Goal: Task Accomplishment & Management: Use online tool/utility

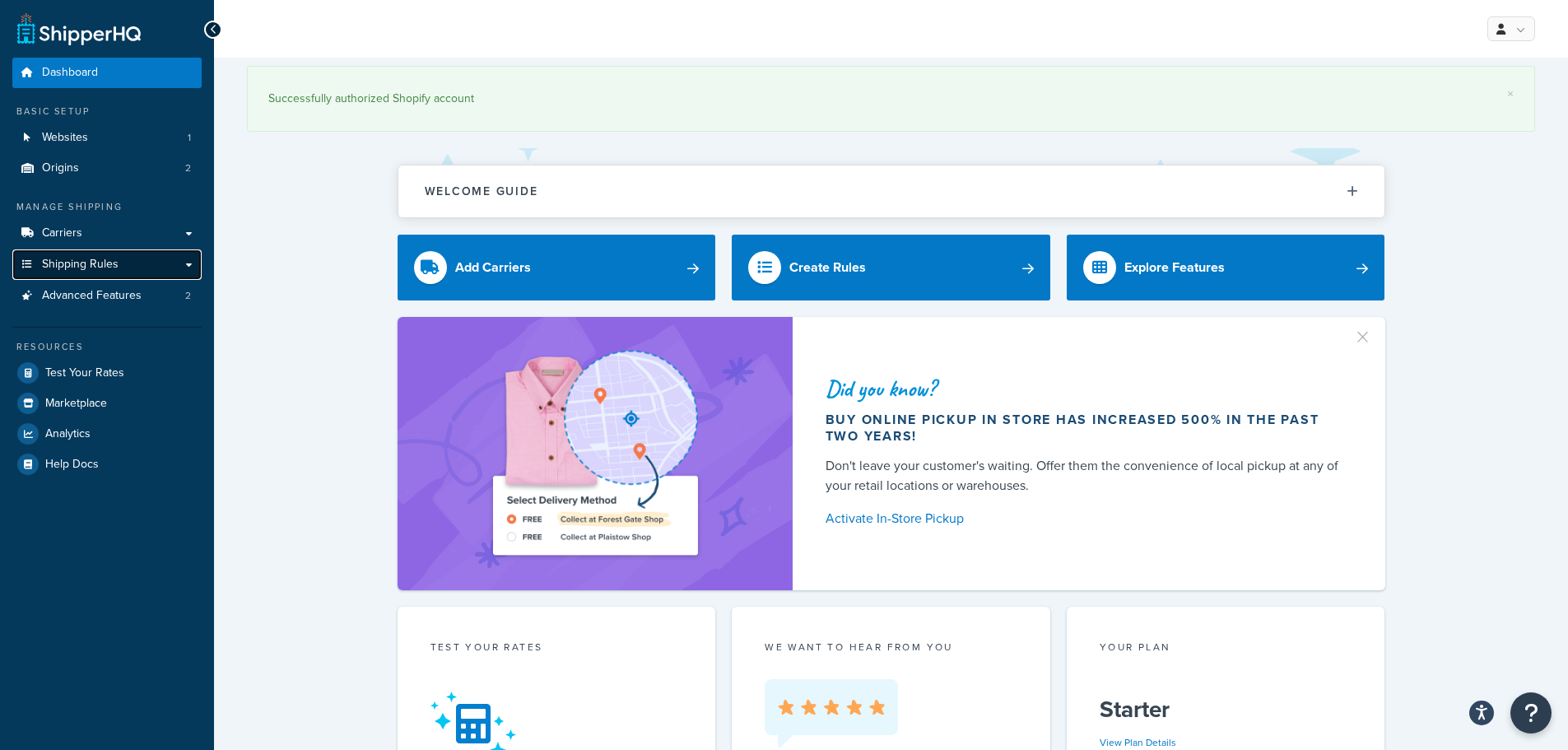
click at [139, 254] on link "Shipping Rules" at bounding box center [107, 264] width 189 height 30
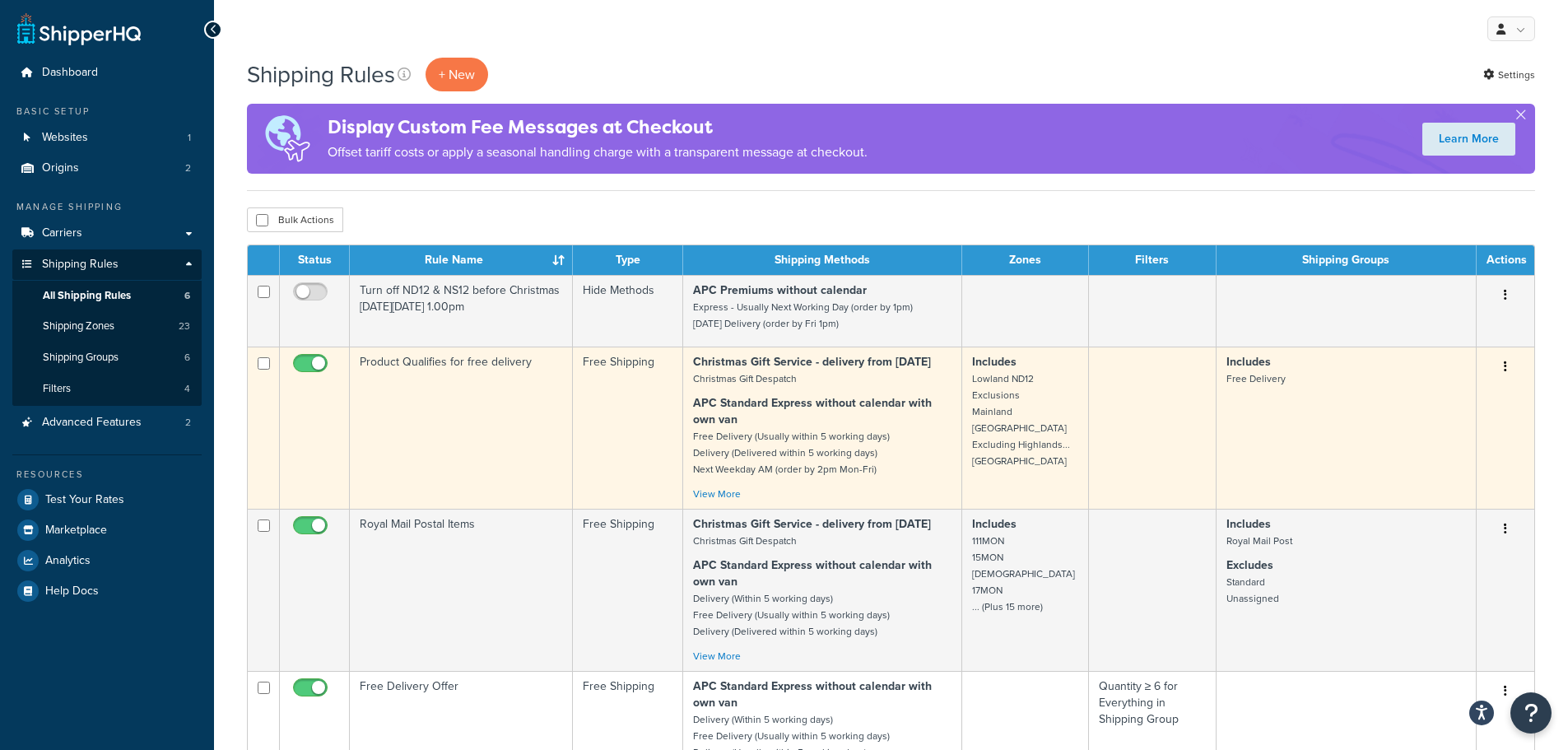
click at [515, 480] on td "Product Qualifies for free delivery" at bounding box center [461, 428] width 223 height 162
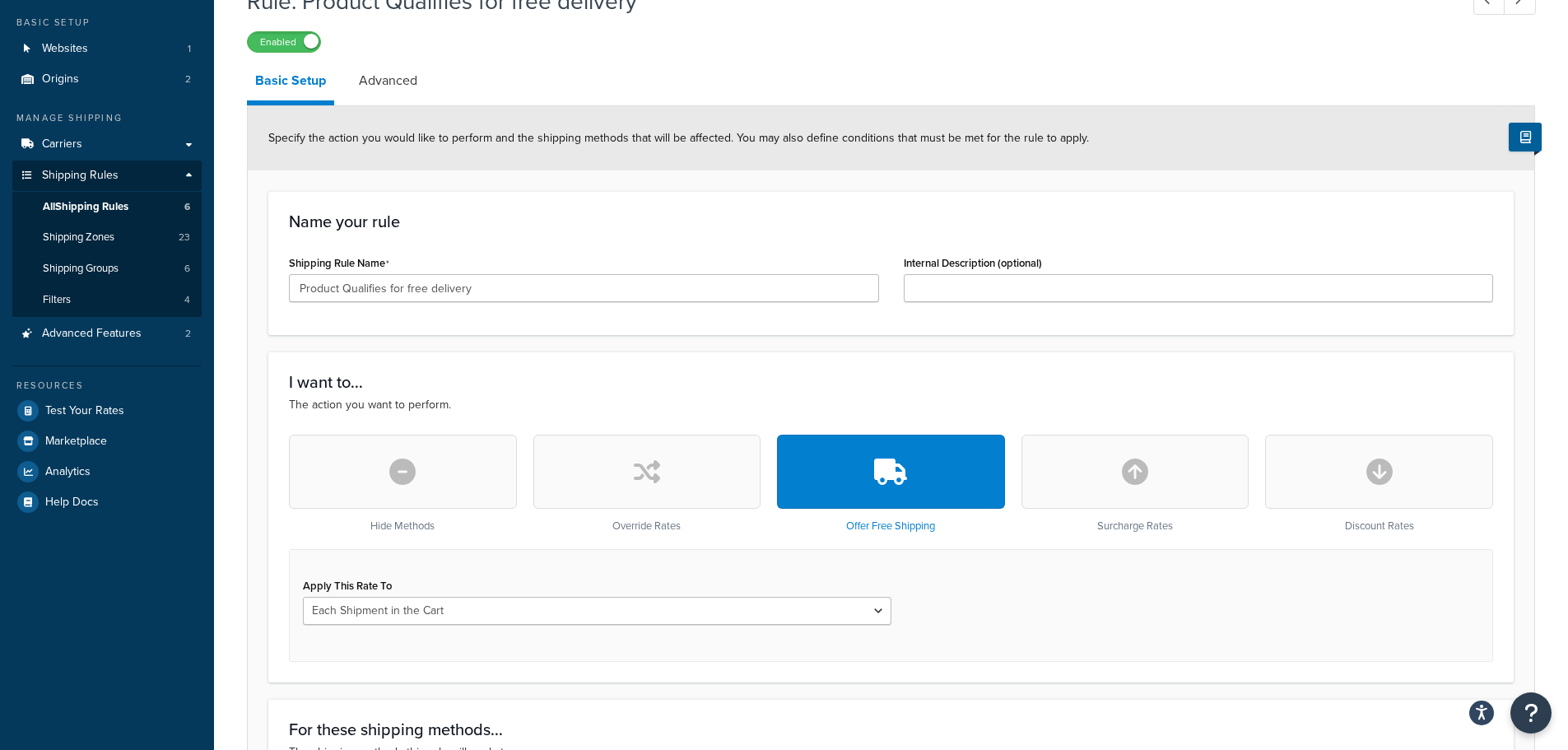
scroll to position [83, 0]
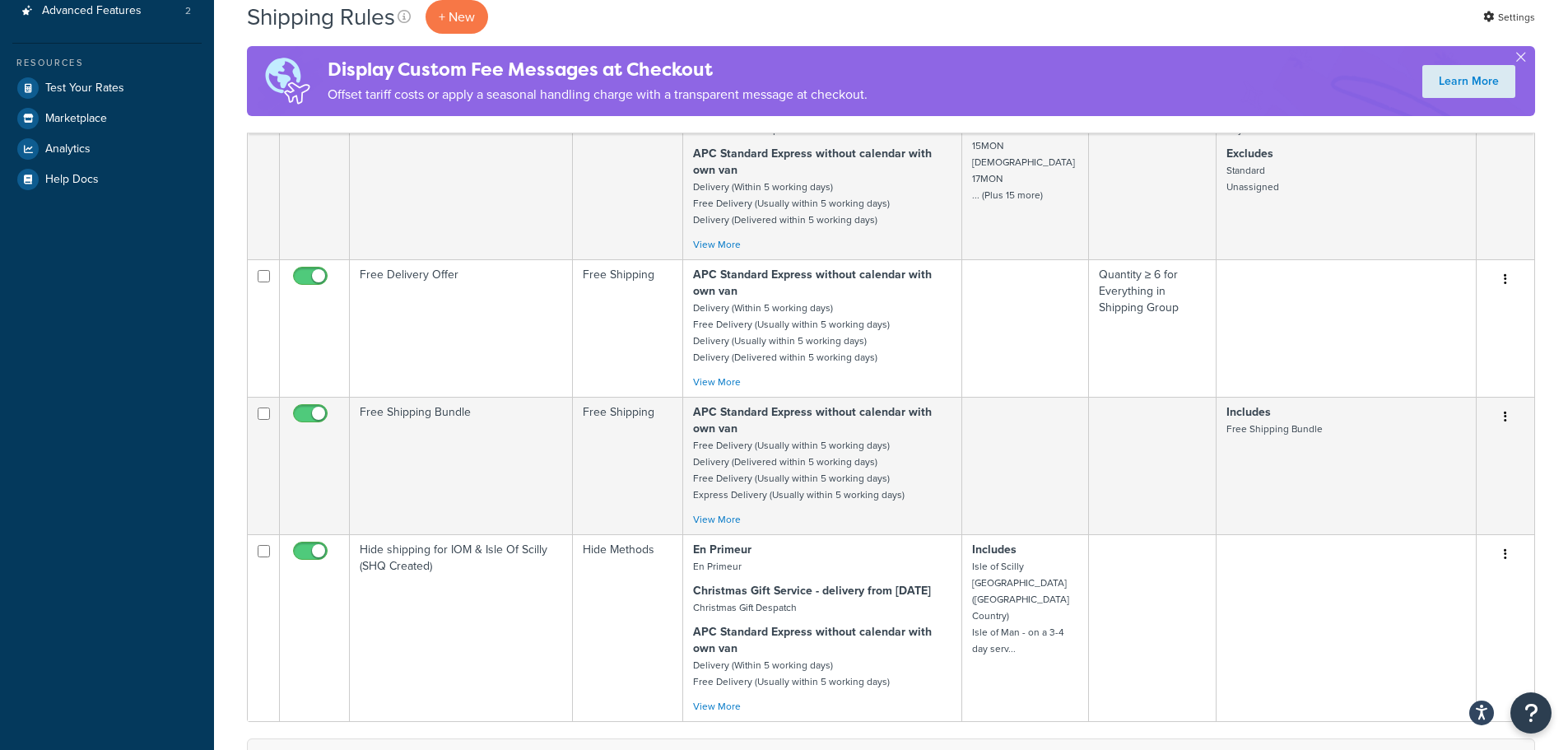
scroll to position [83, 0]
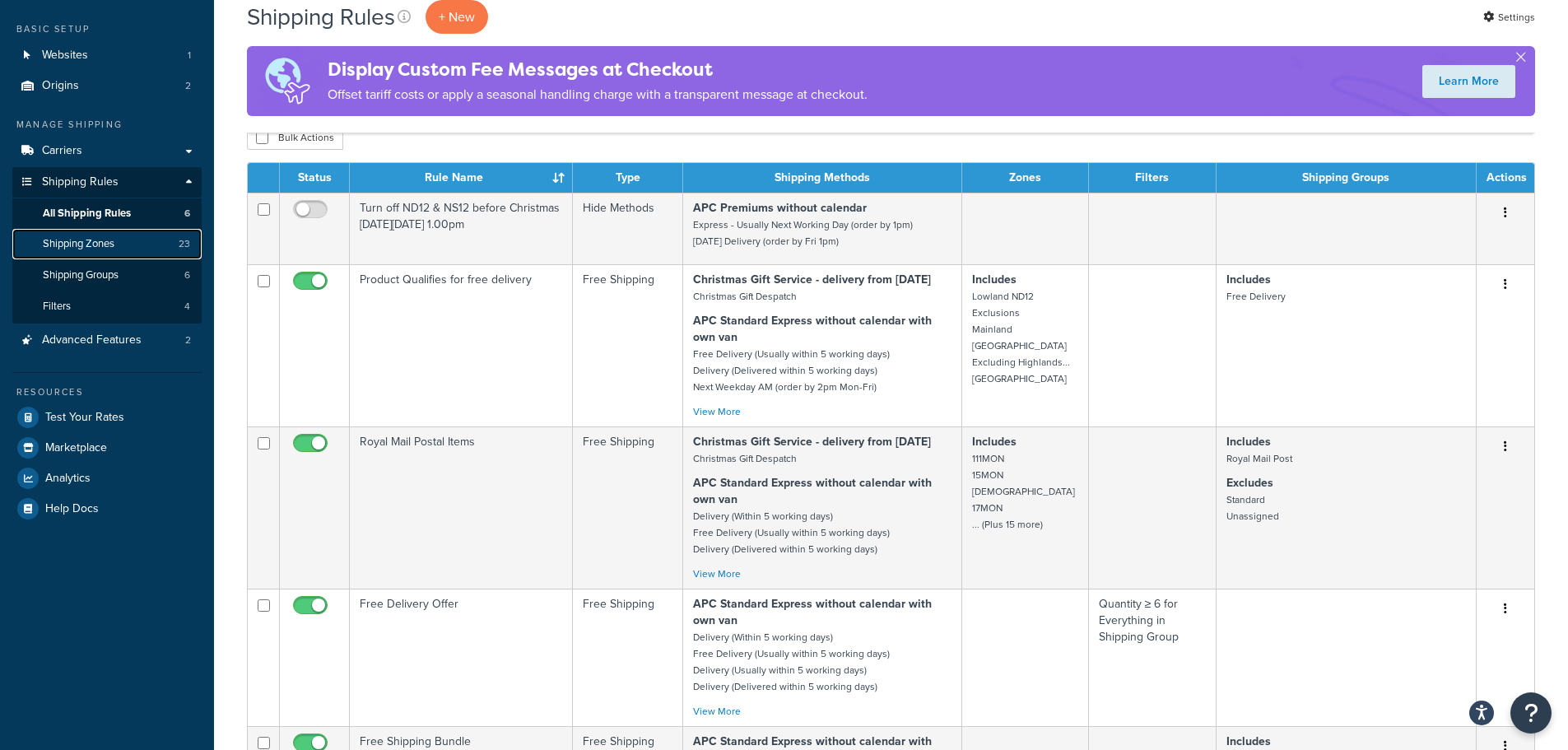
click at [66, 244] on span "Shipping Zones" at bounding box center [78, 244] width 71 height 14
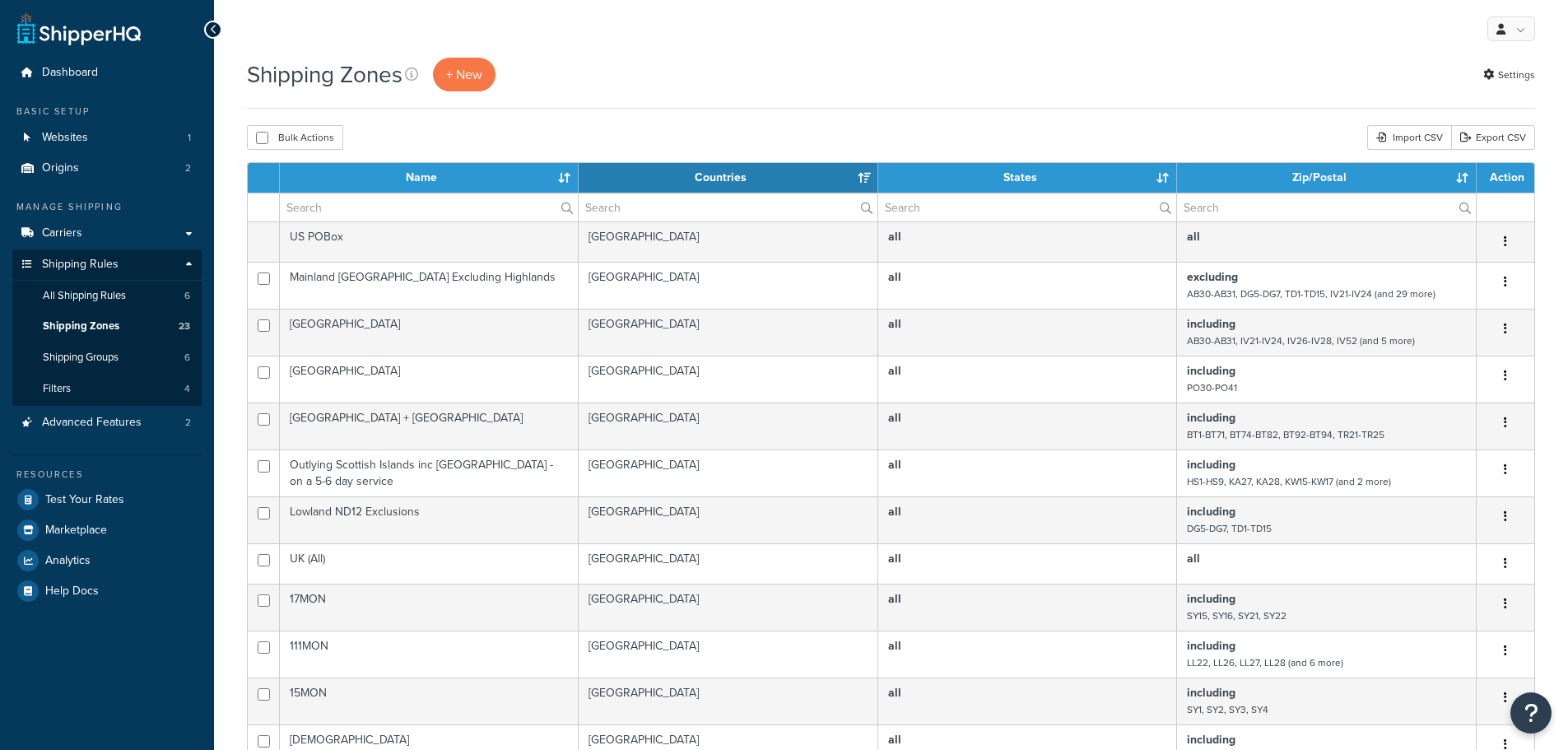
select select "15"
click at [85, 353] on span "Shipping Groups" at bounding box center [81, 357] width 76 height 14
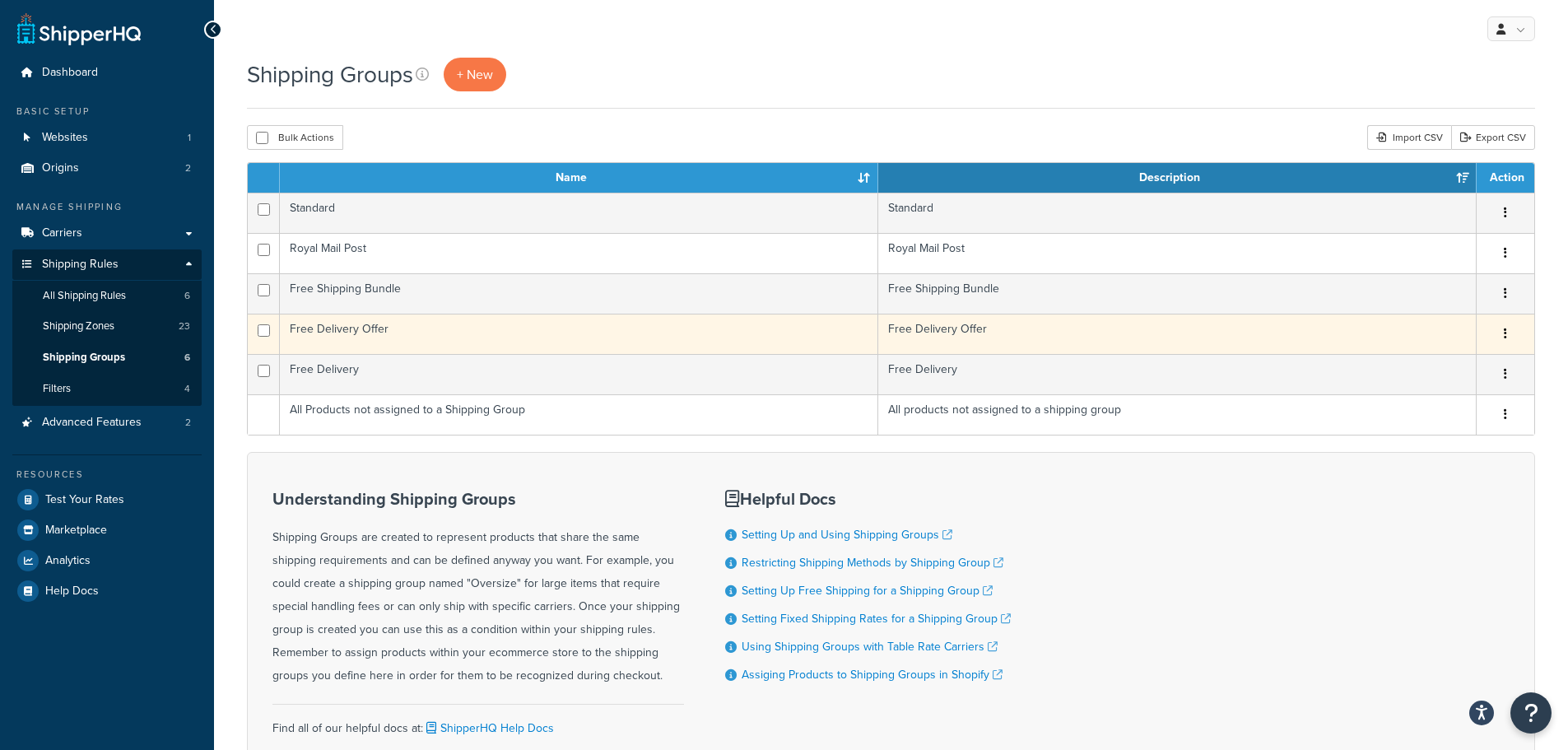
click at [1514, 332] on button "button" at bounding box center [1505, 334] width 23 height 27
click at [1478, 356] on link "Edit" at bounding box center [1439, 367] width 130 height 34
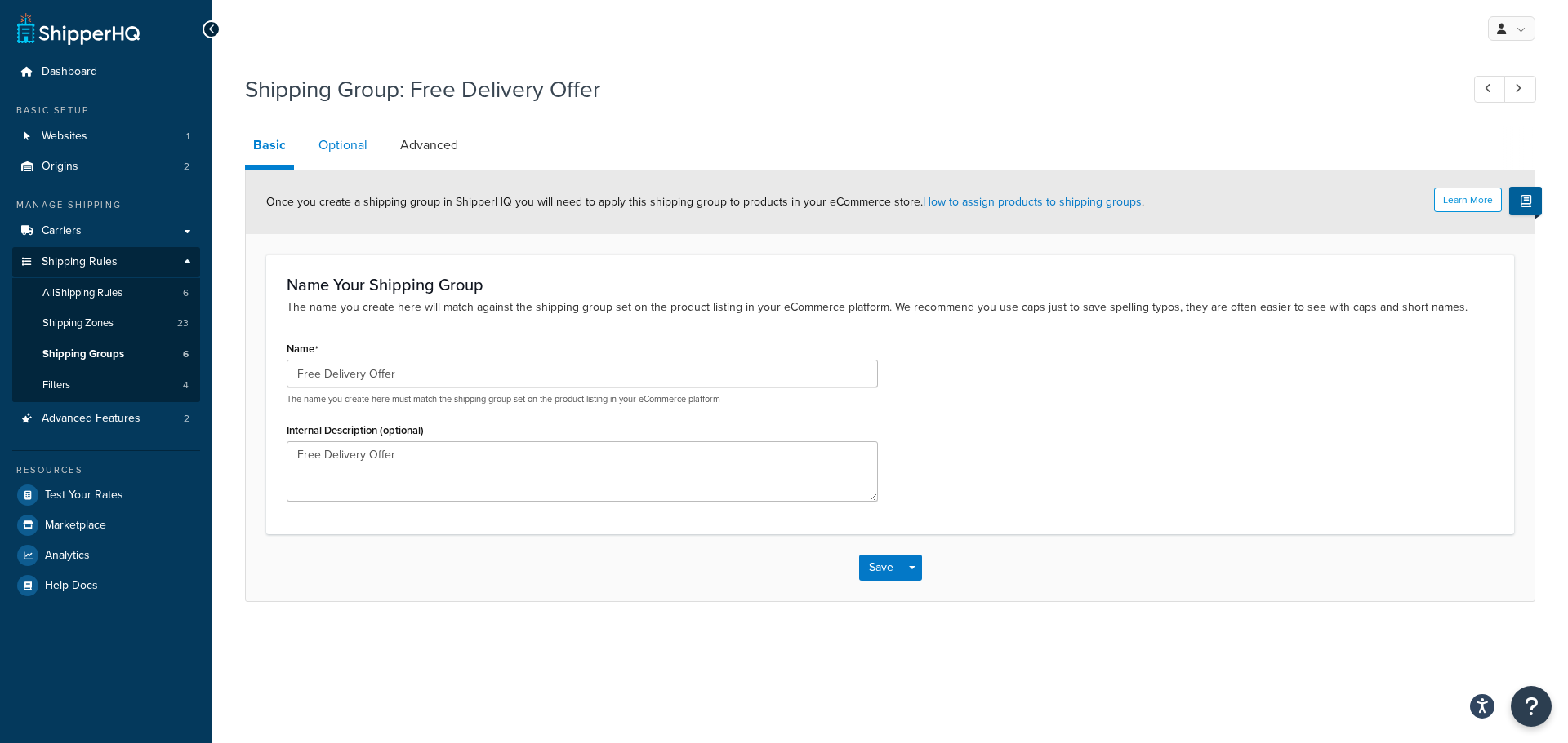
click at [356, 154] on link "Optional" at bounding box center [342, 145] width 66 height 39
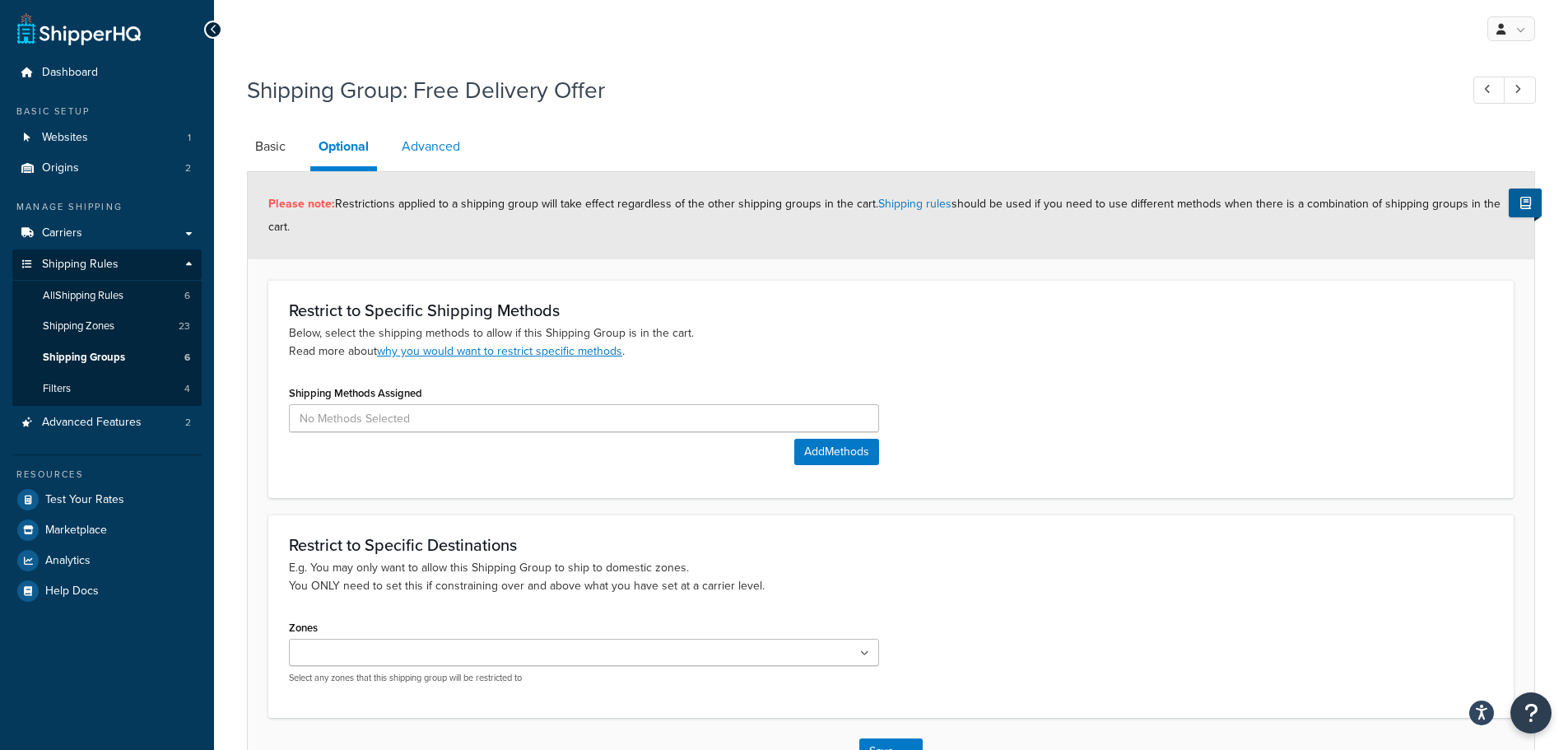
click at [435, 150] on link "Advanced" at bounding box center [430, 146] width 75 height 40
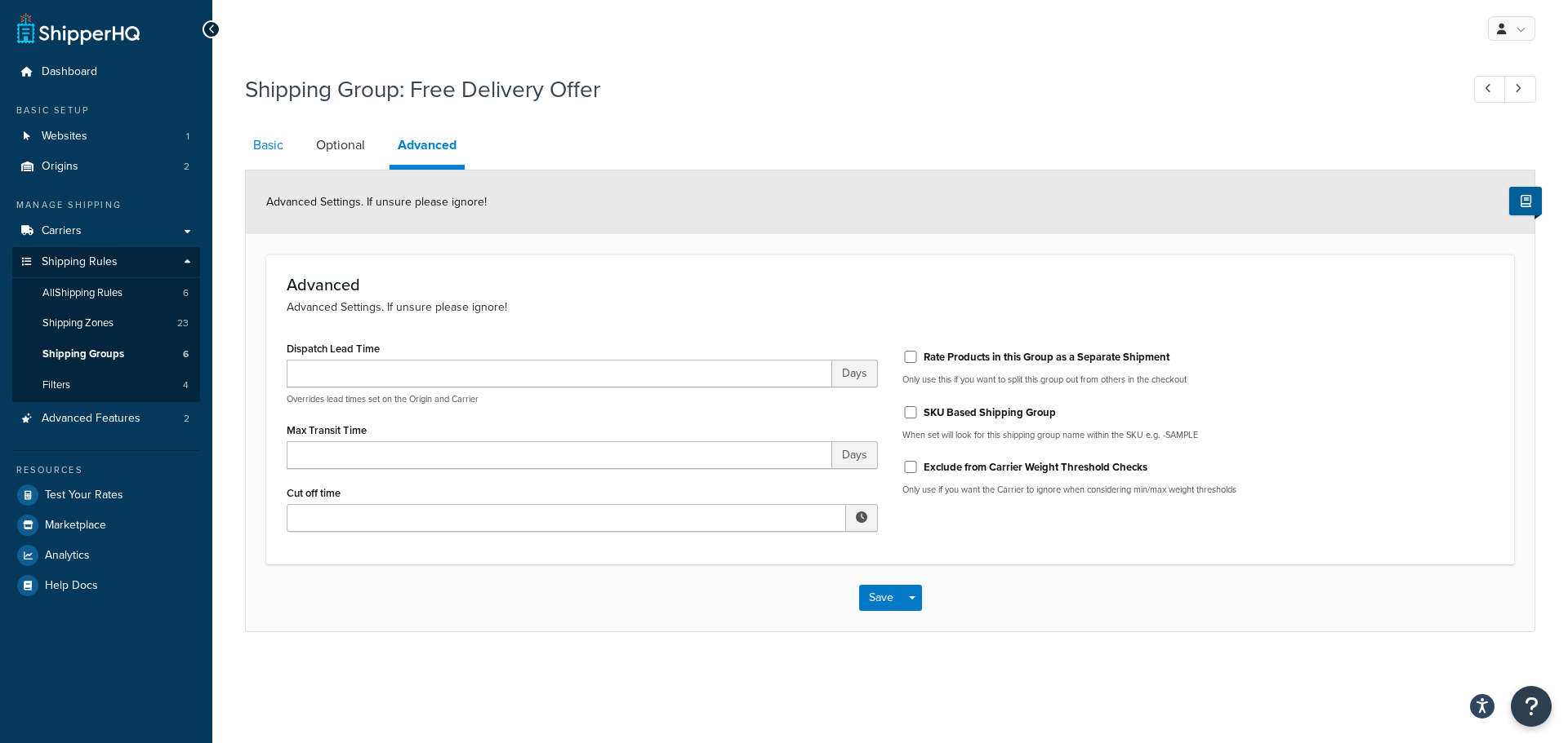
click at [259, 147] on link "Basic" at bounding box center [268, 145] width 47 height 39
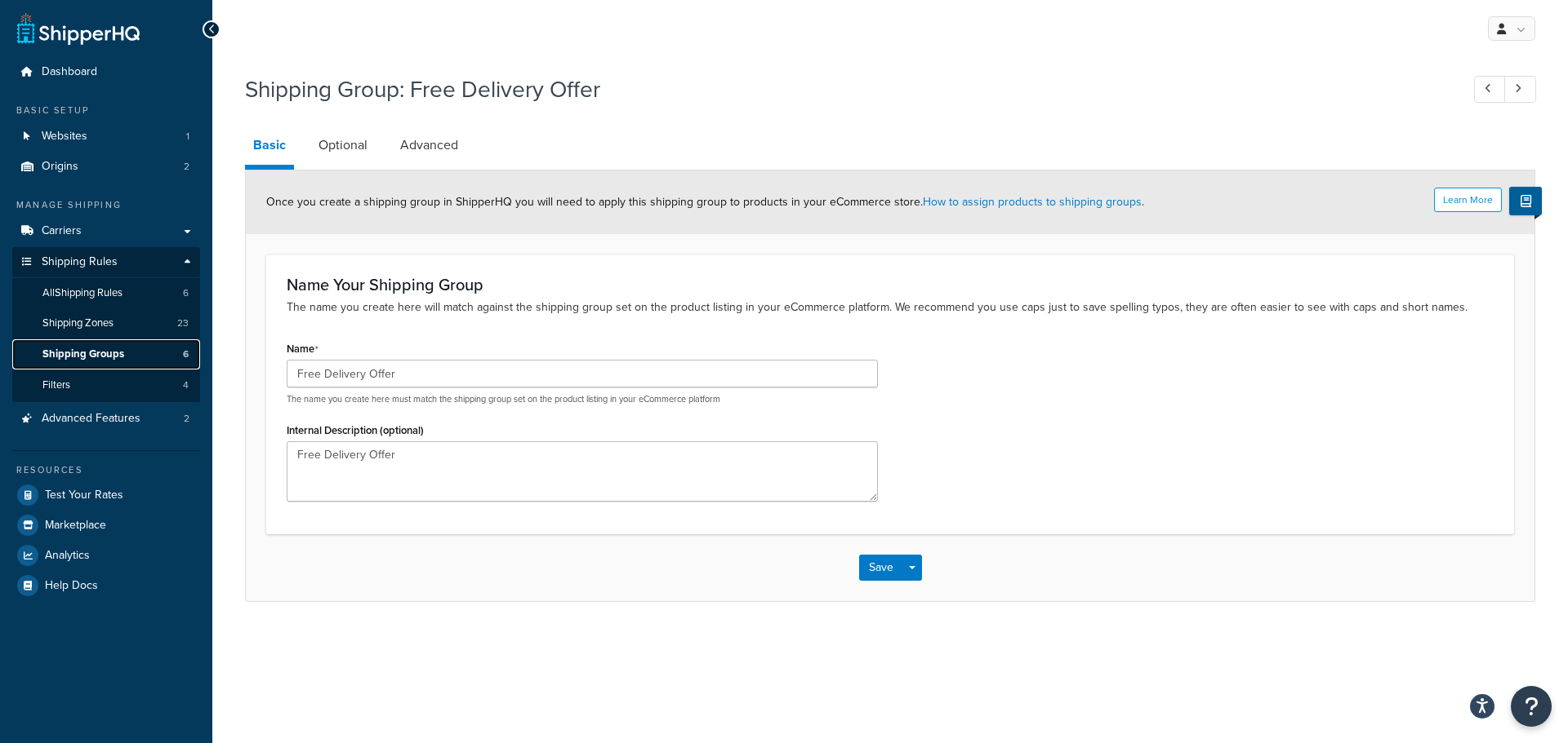
click at [86, 349] on span "Shipping Groups" at bounding box center [84, 354] width 82 height 14
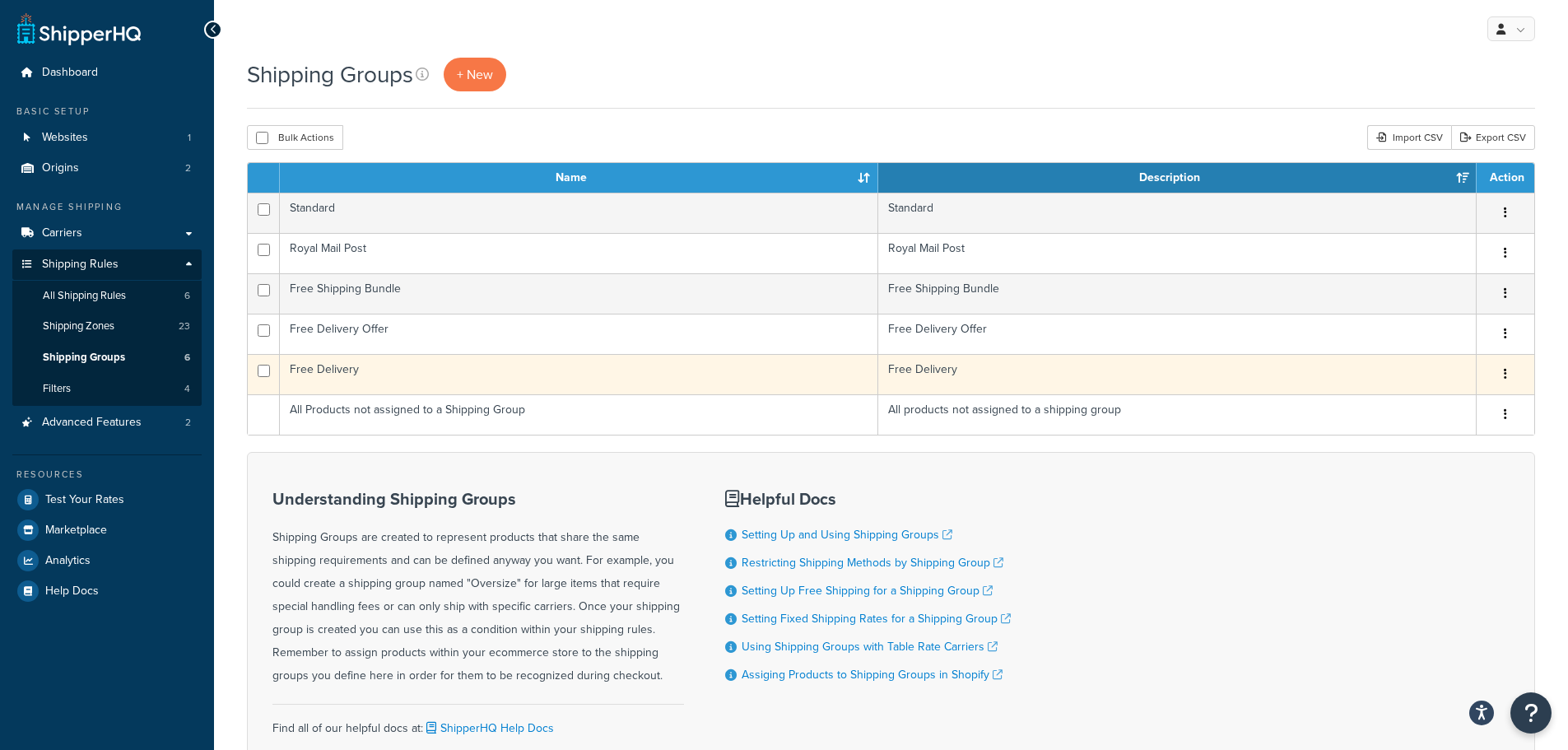
click at [688, 388] on td "Free Delivery" at bounding box center [578, 374] width 598 height 40
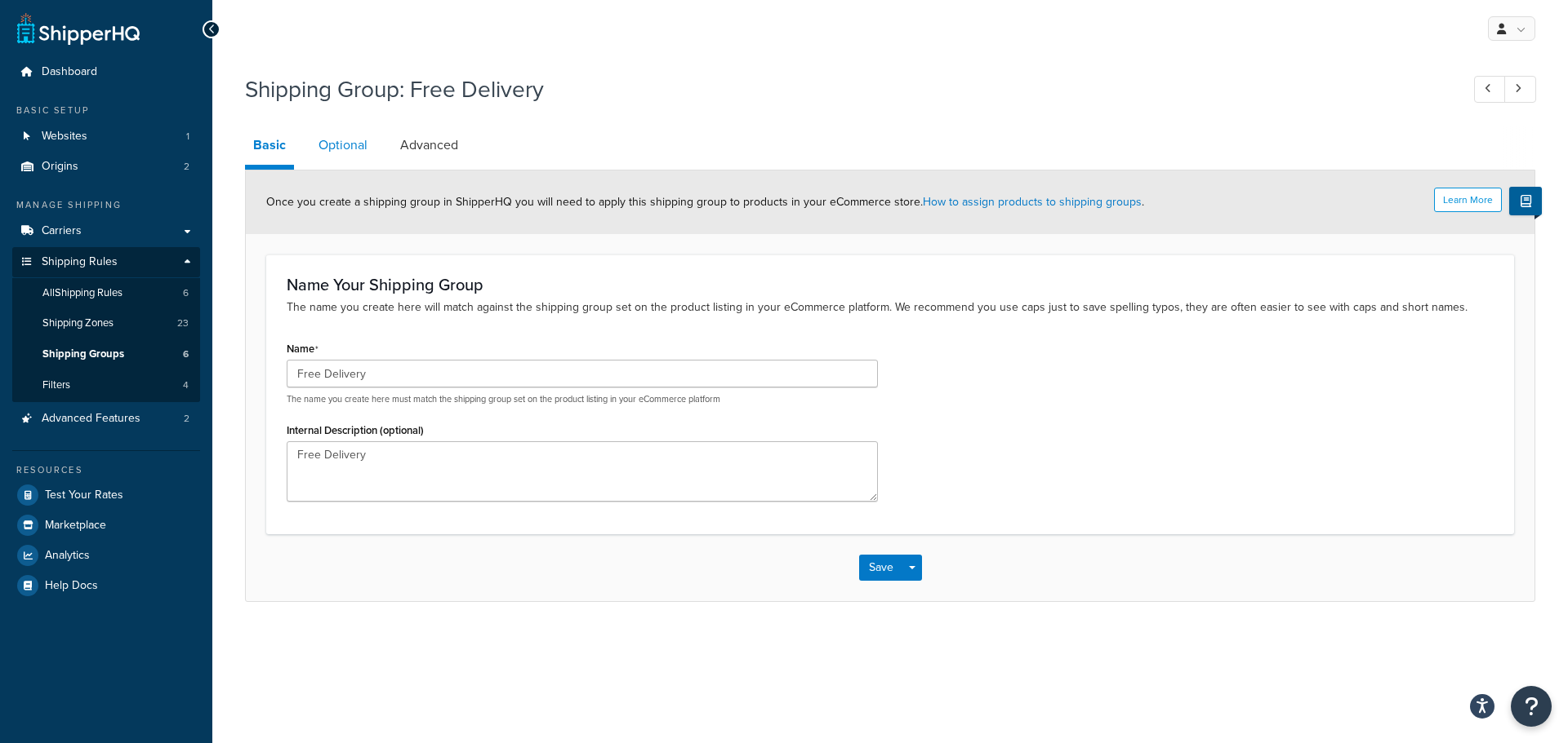
click at [358, 146] on link "Optional" at bounding box center [342, 145] width 66 height 39
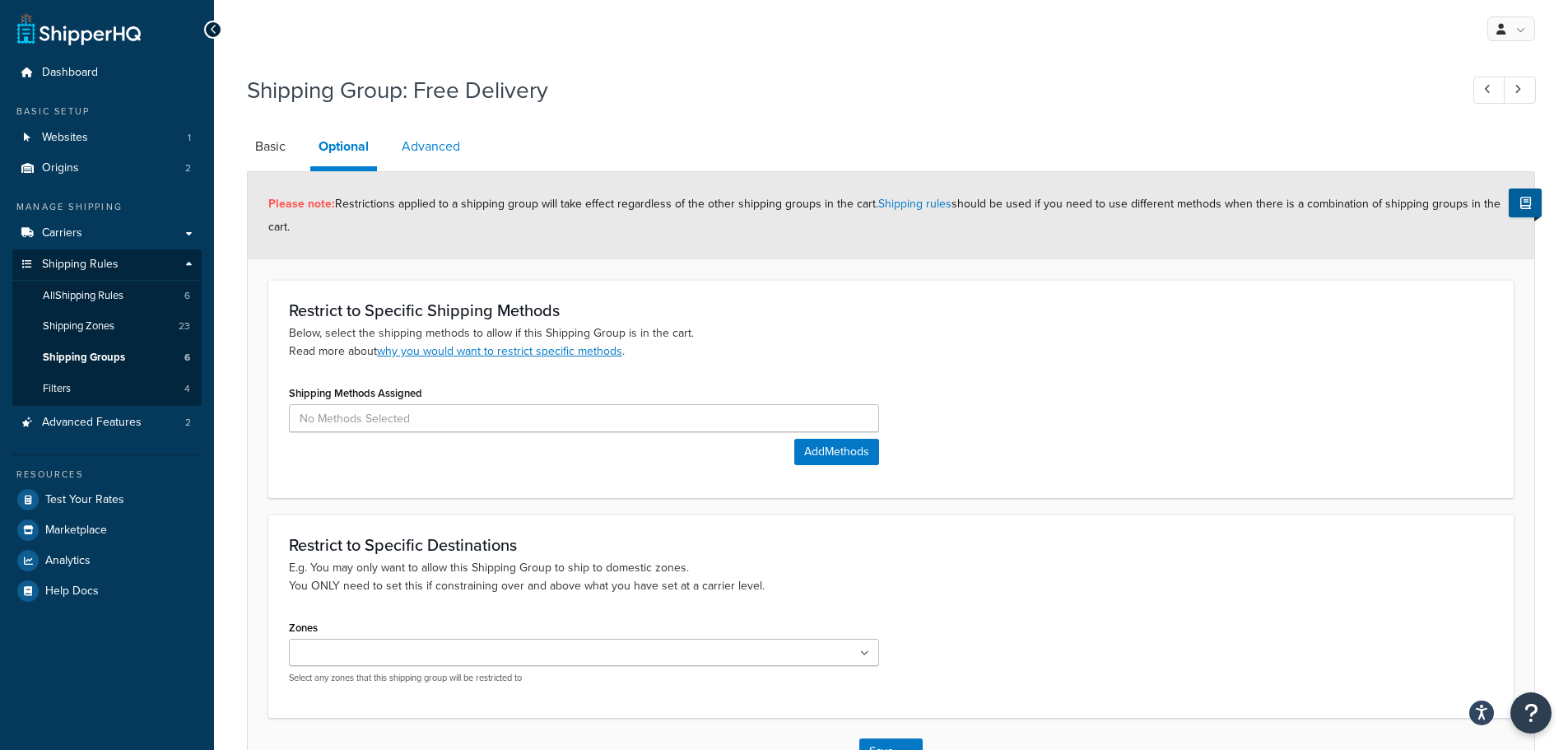
click at [427, 144] on link "Advanced" at bounding box center [430, 146] width 75 height 40
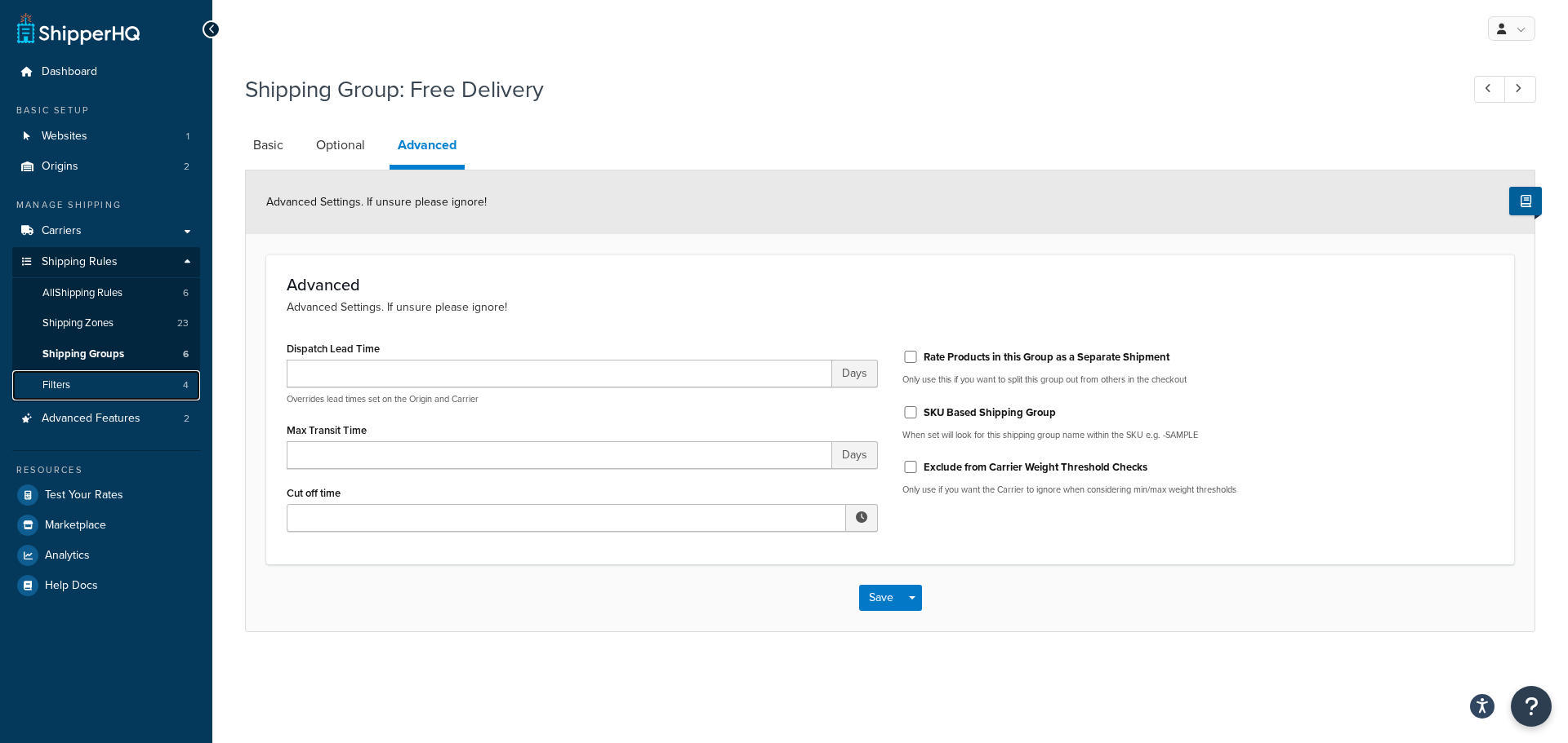
click at [40, 383] on link "Filters 4" at bounding box center [106, 385] width 188 height 30
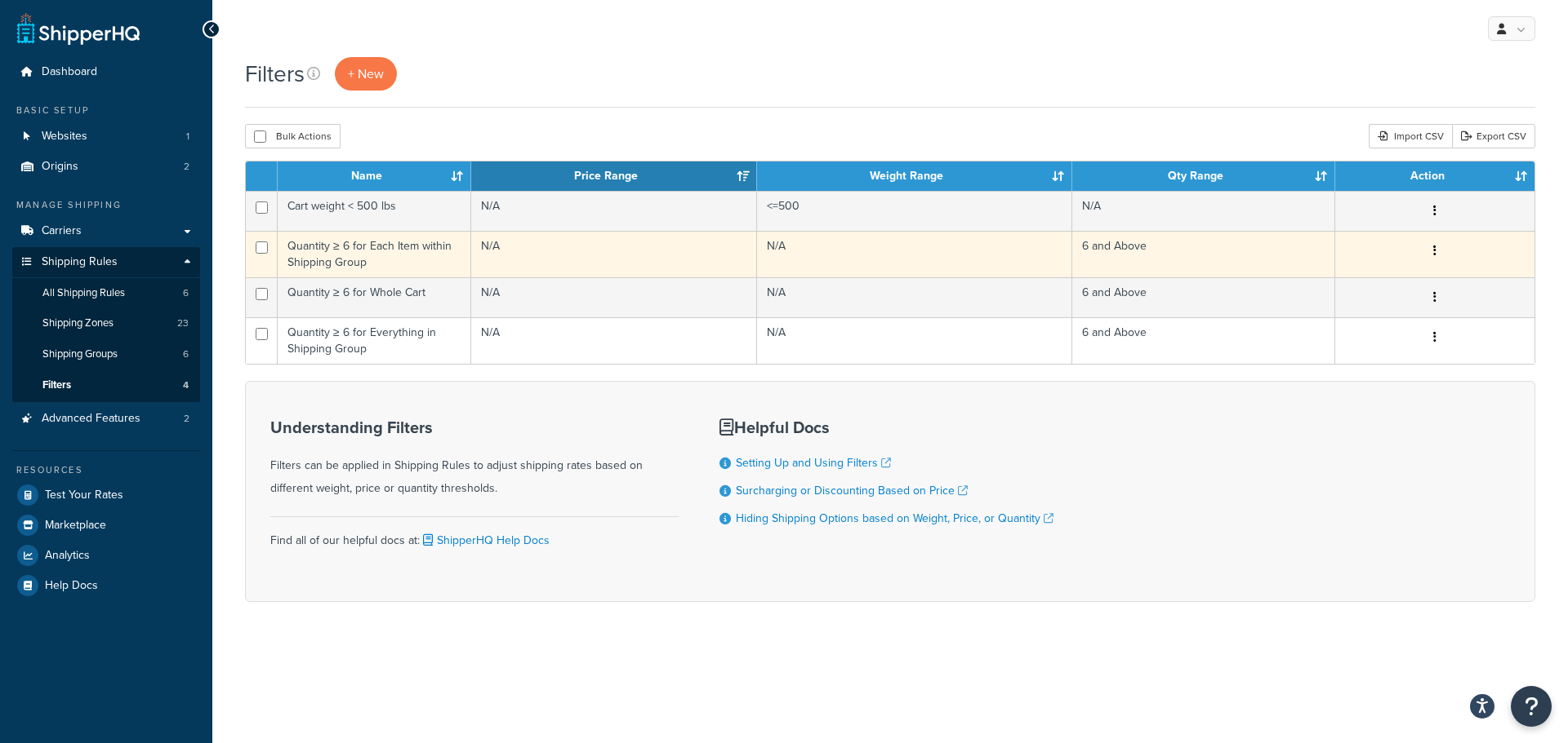
click at [433, 256] on td "Quantity ≥ 6 for Each Item within Shipping Group" at bounding box center [374, 254] width 194 height 47
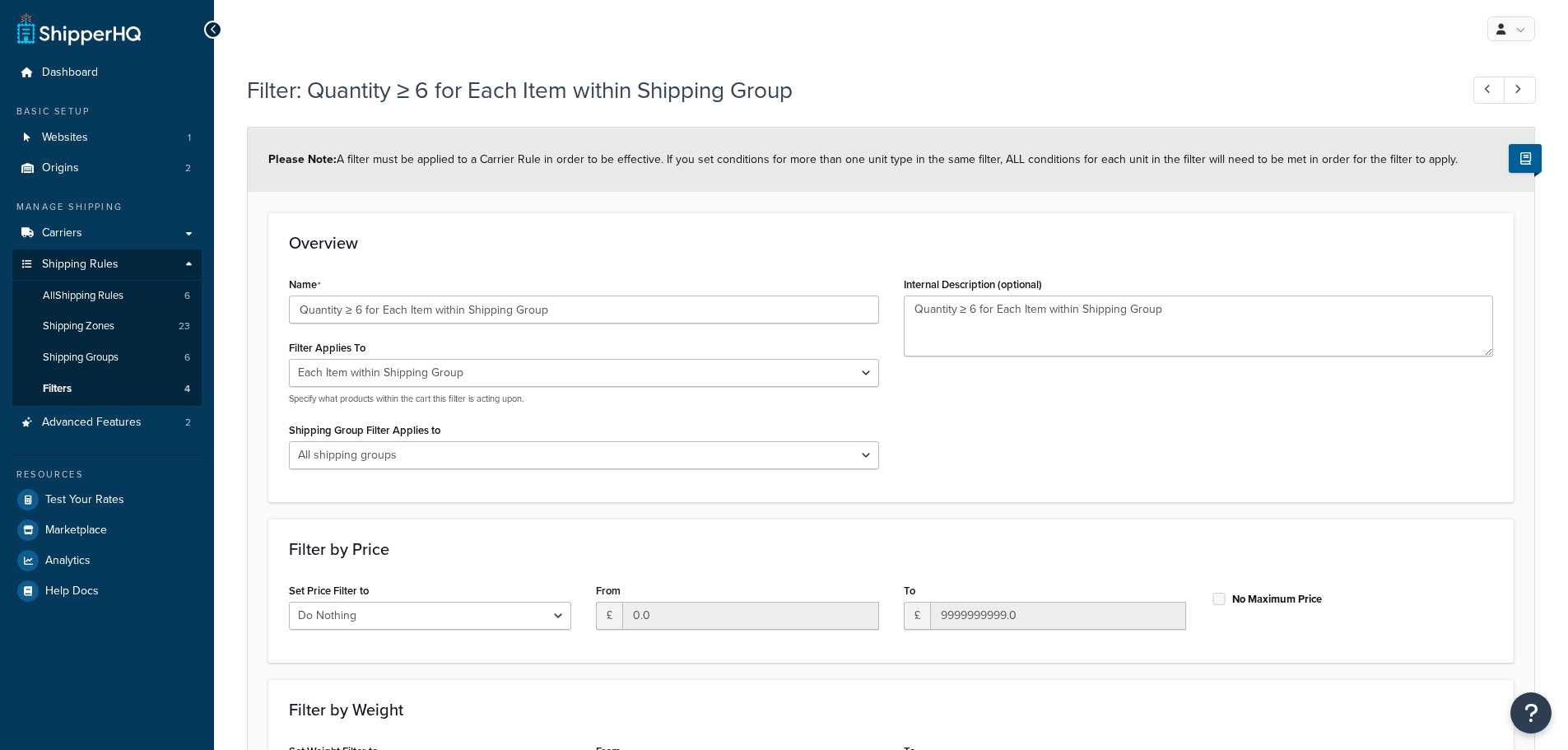
select select "ITEM"
select select "range"
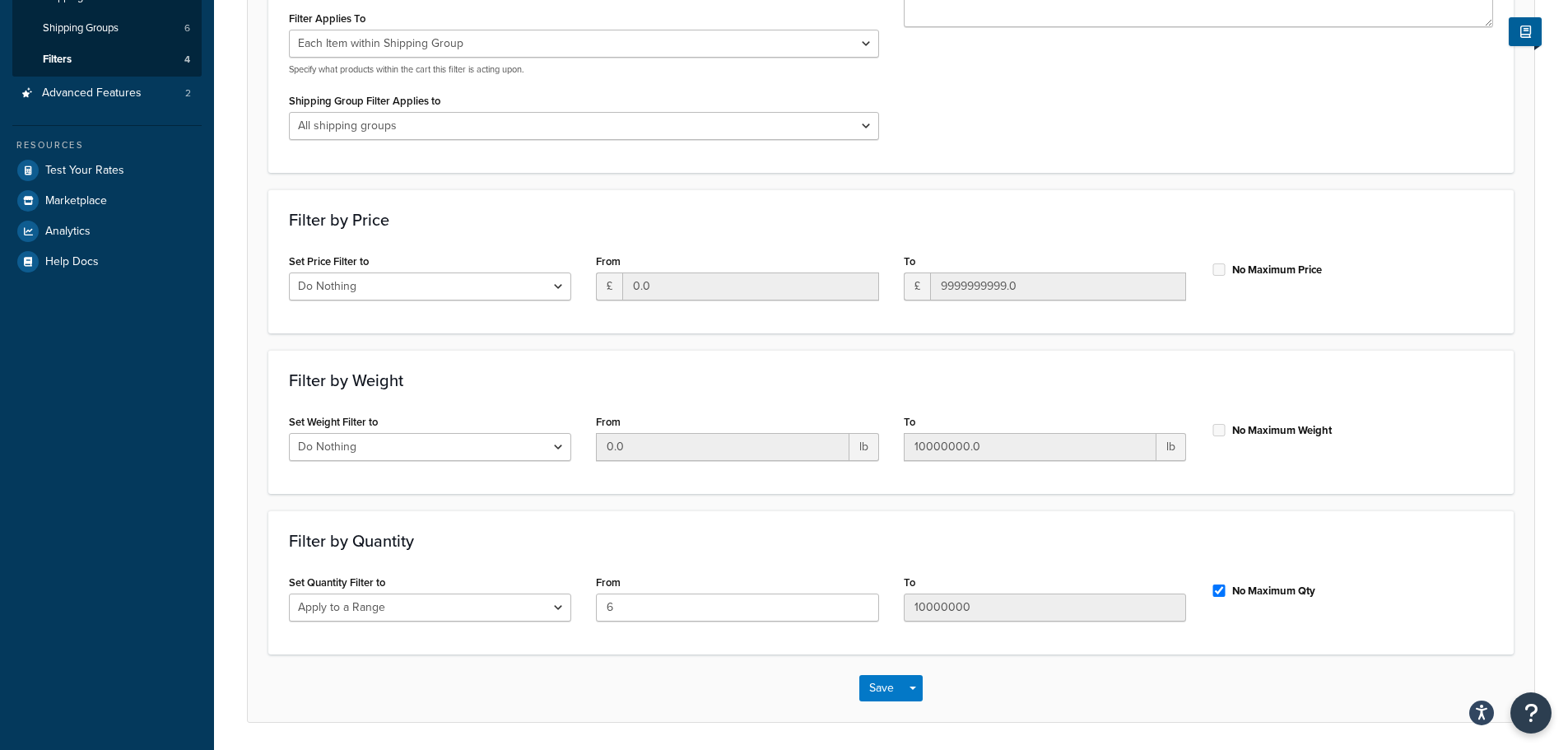
scroll to position [385, 0]
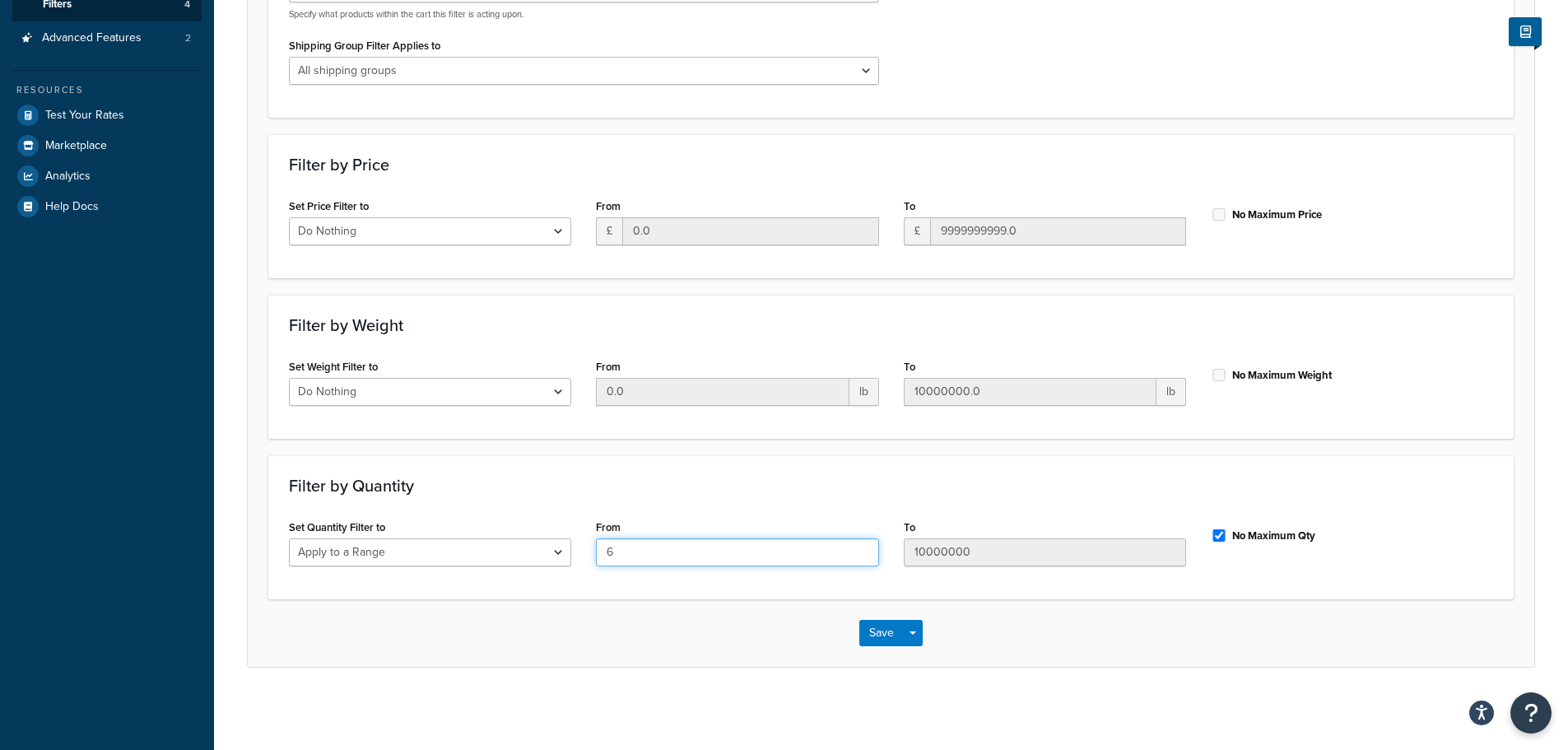
click at [671, 549] on input "6" at bounding box center [738, 553] width 282 height 28
click at [1061, 546] on input "10000000" at bounding box center [1045, 553] width 282 height 28
click at [675, 539] on input "6" at bounding box center [738, 553] width 282 height 28
drag, startPoint x: 669, startPoint y: 553, endPoint x: 581, endPoint y: 551, distance: 88.0
click at [583, 552] on div "Set Quantity Filter to Do Nothing Apply to a Range From 6 To 10000000 No Maximu…" at bounding box center [891, 548] width 1229 height 64
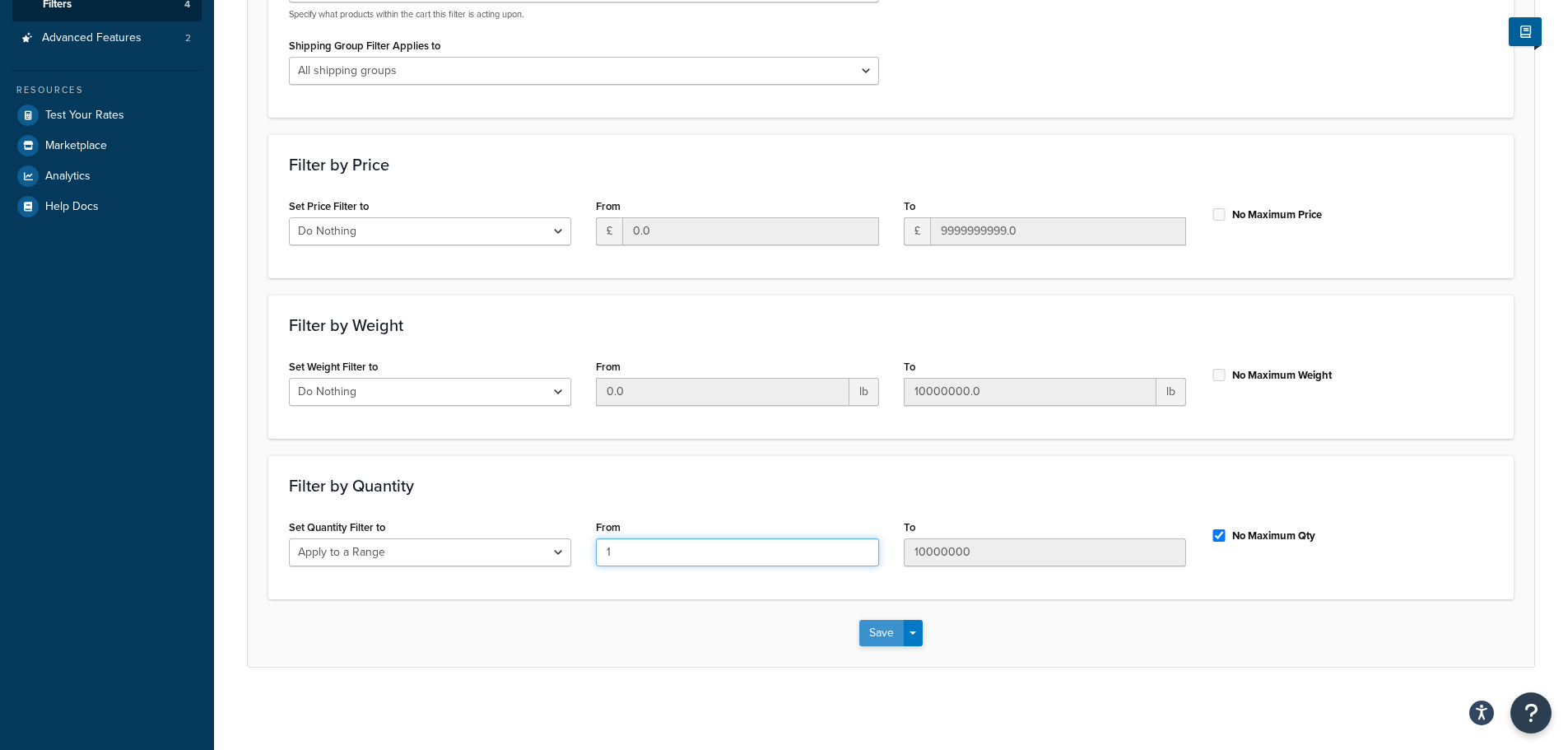
type input "1"
click at [878, 635] on button "Save" at bounding box center [882, 633] width 45 height 27
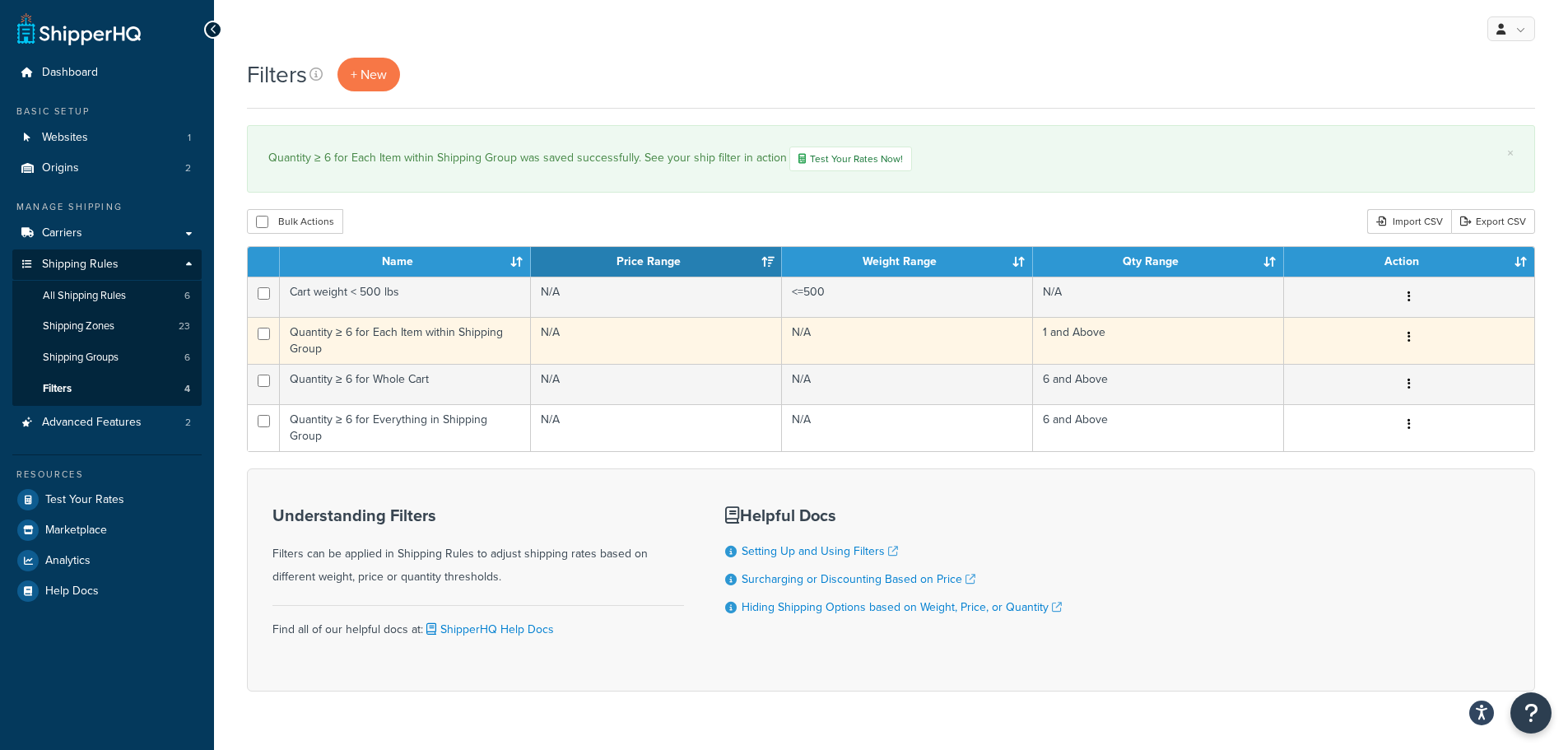
click at [429, 349] on td "Quantity ≥ 6 for Each Item within Shipping Group" at bounding box center [405, 340] width 251 height 47
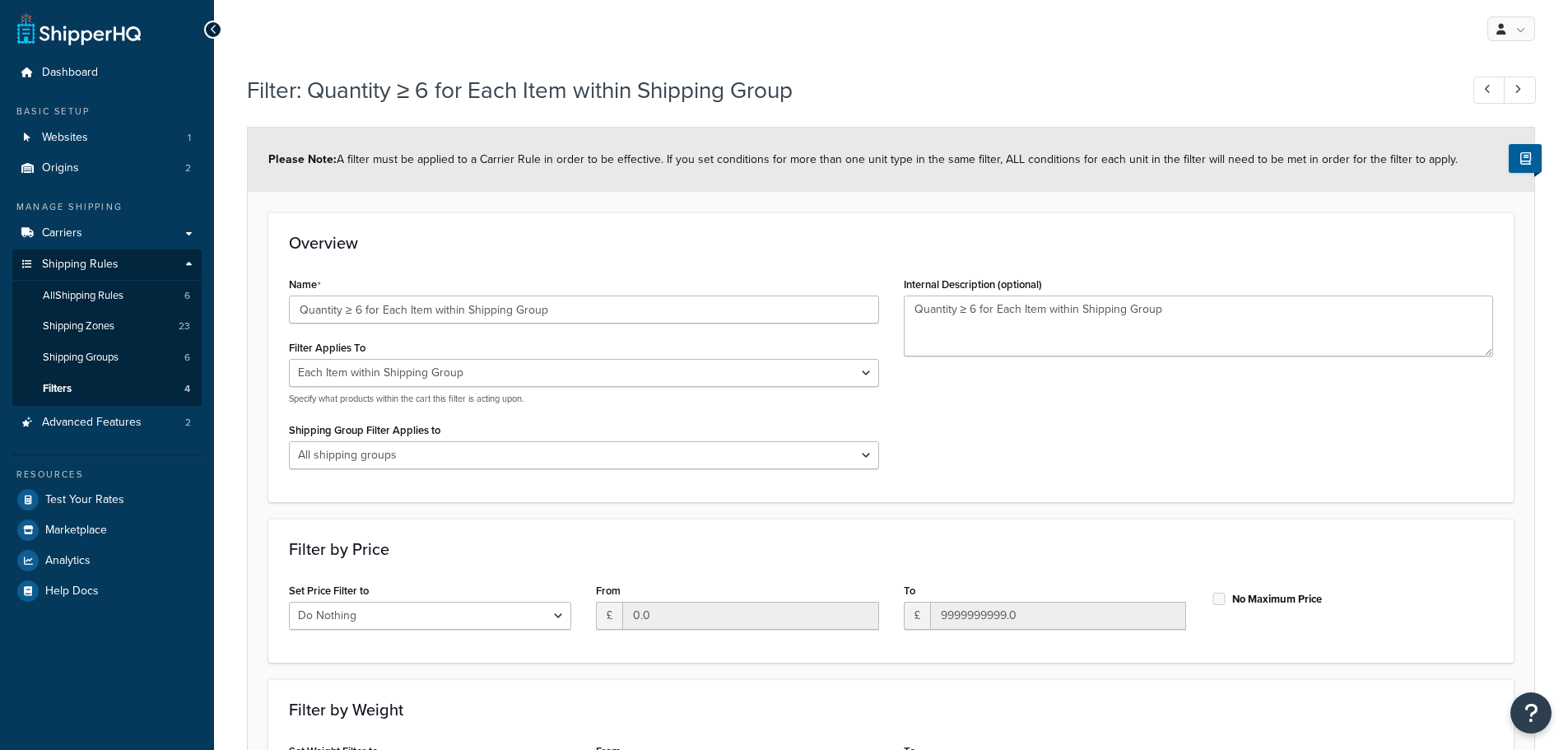
select select "ITEM"
select select "range"
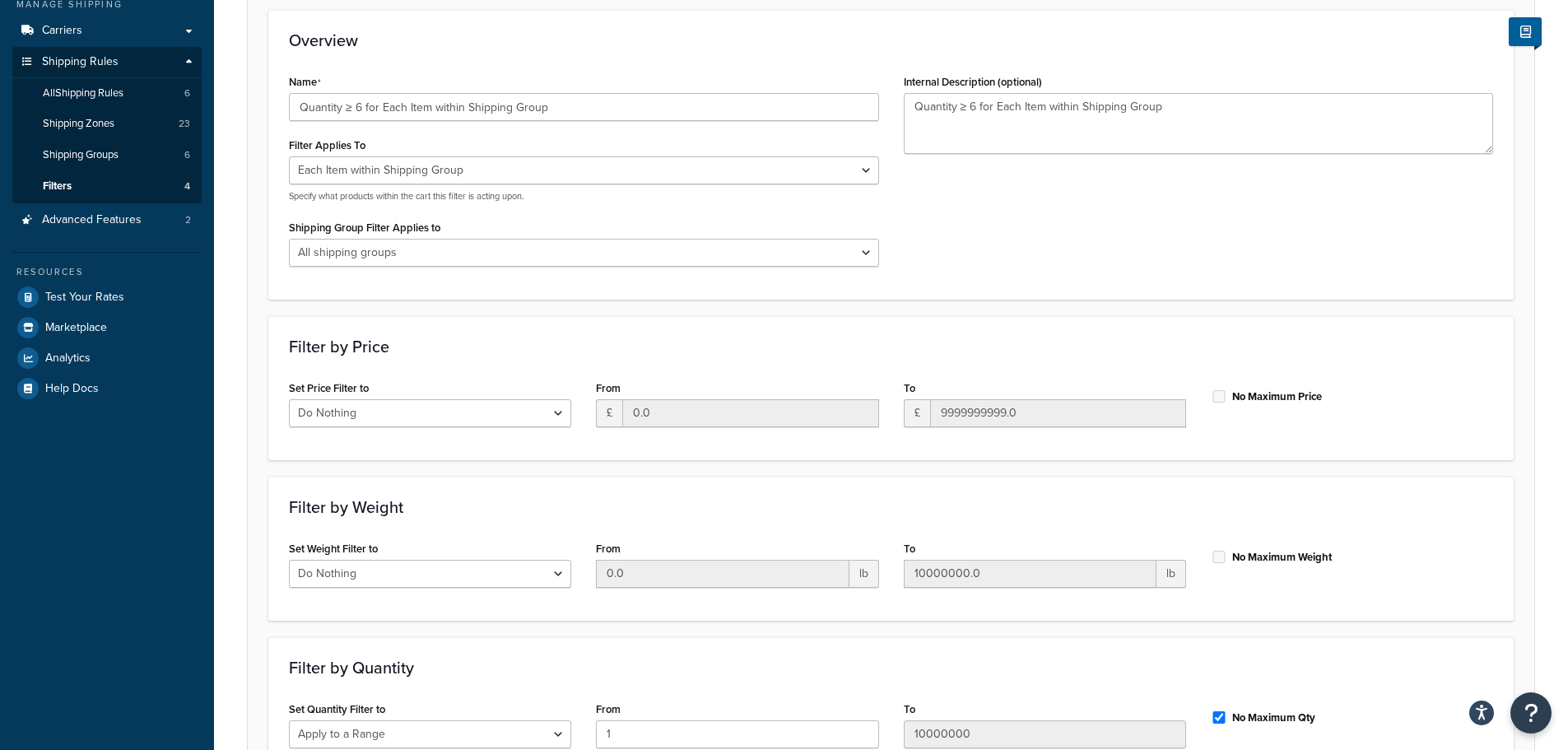
scroll to position [220, 0]
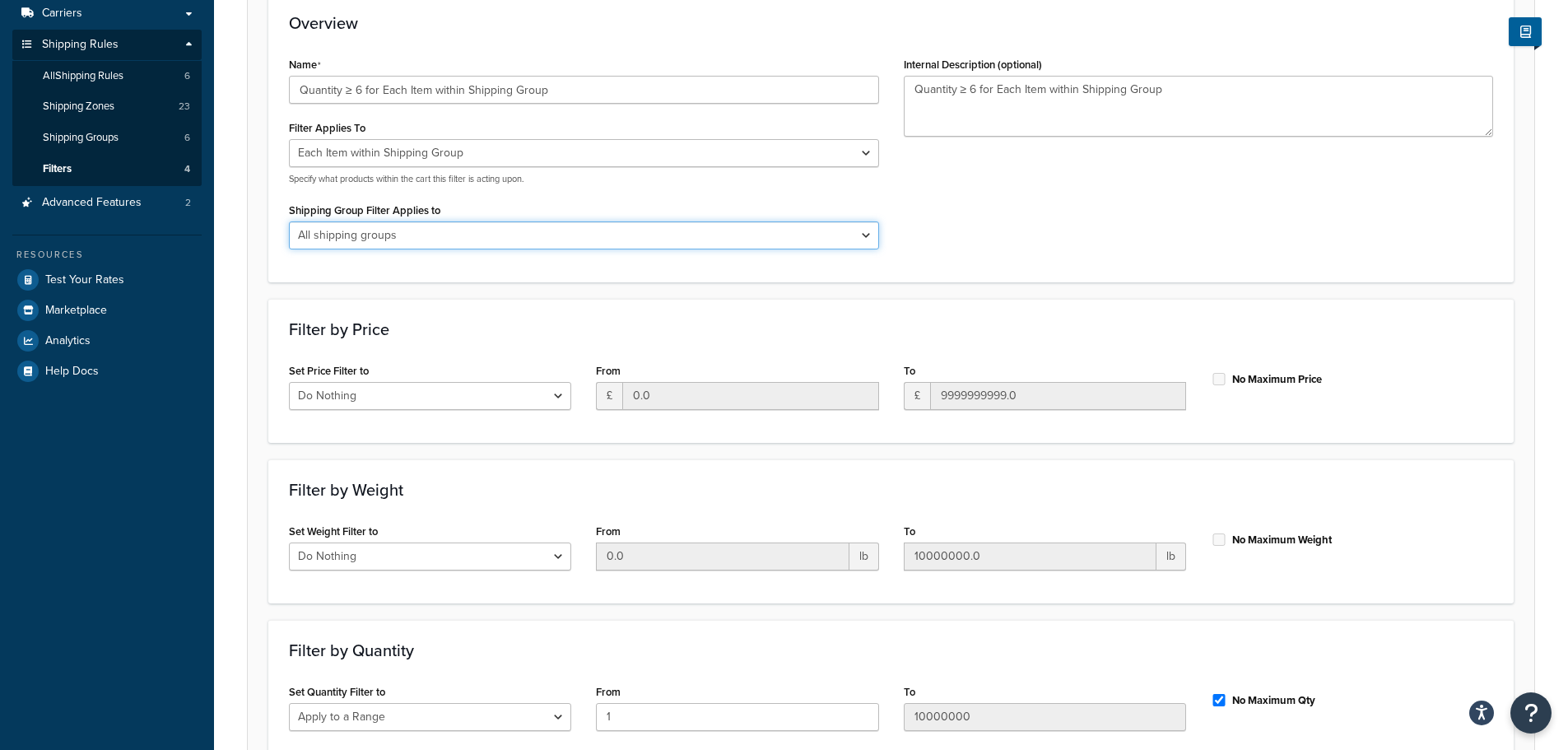
click at [605, 245] on select "All shipping groups Standard Free Delivery Royal Mail Post Free Delivery Offer …" at bounding box center [584, 235] width 590 height 28
click at [1054, 232] on div "Name Quantity ≥ 6 for Each Item within Shipping Group Filter Applies To Whole C…" at bounding box center [891, 157] width 1229 height 208
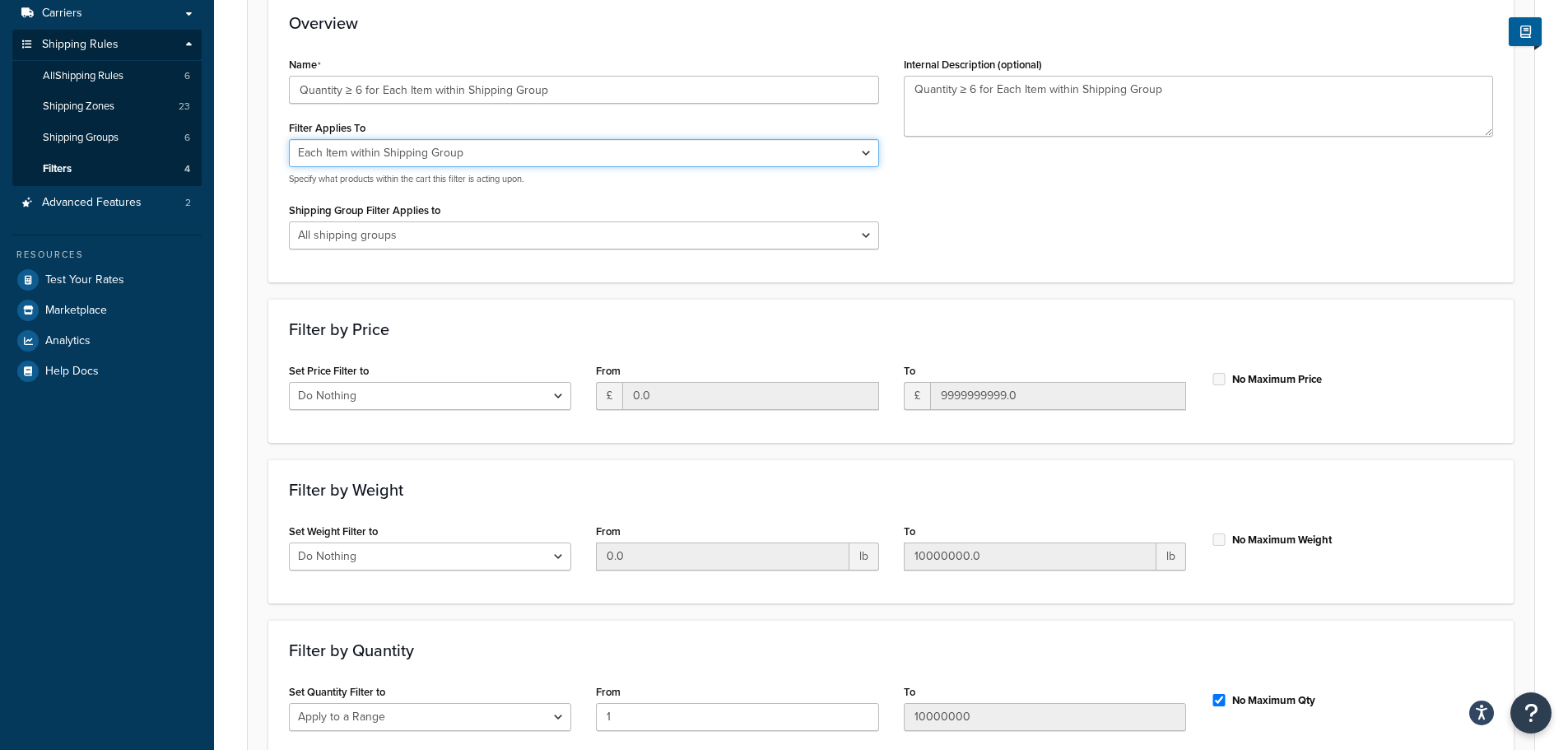
click at [390, 152] on select "Whole Cart Everything in Shipping Group Everything at Origin Each Item within S…" at bounding box center [584, 153] width 590 height 28
click at [289, 139] on select "Whole Cart Everything in Shipping Group Everything at Origin Each Item within S…" at bounding box center [584, 153] width 590 height 28
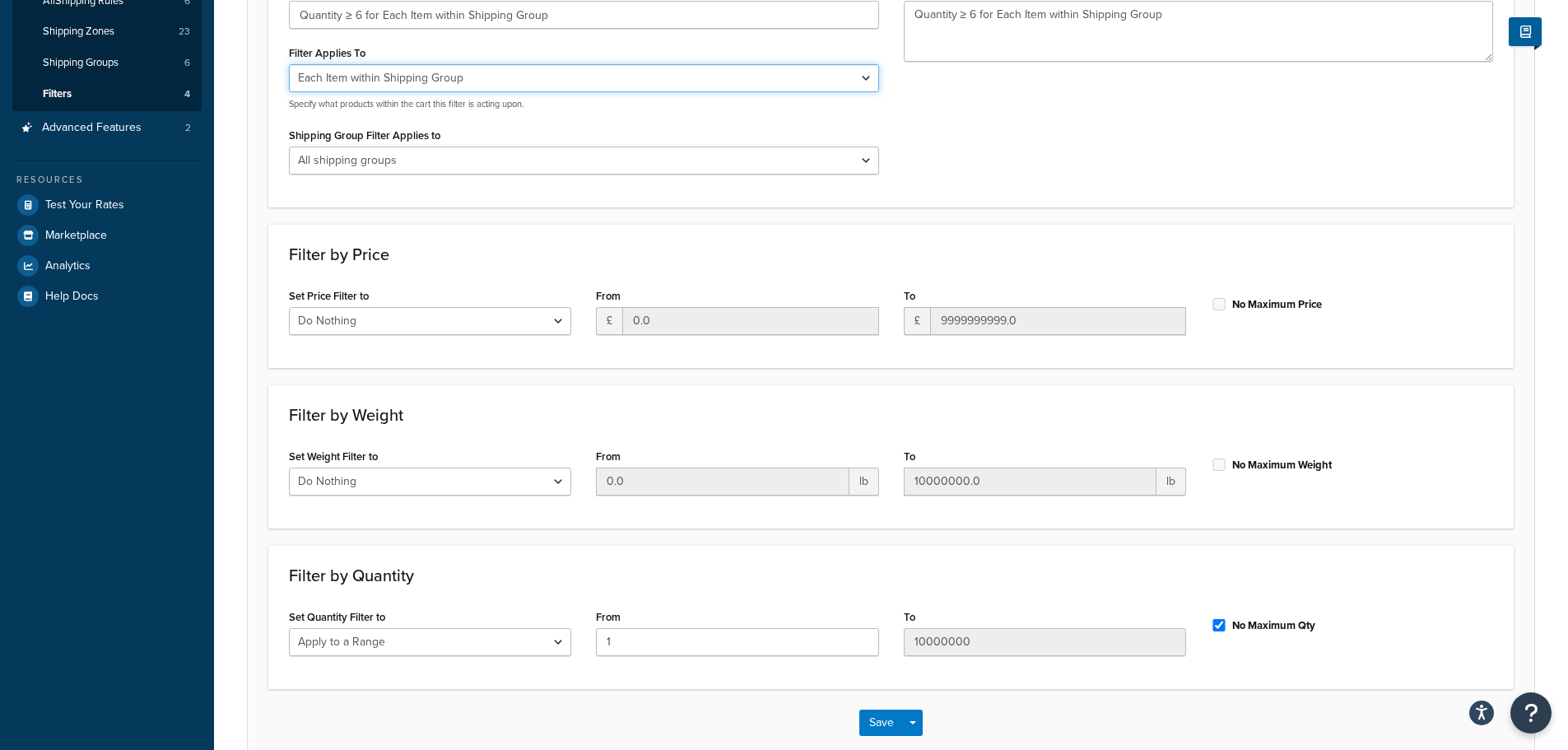
scroll to position [385, 0]
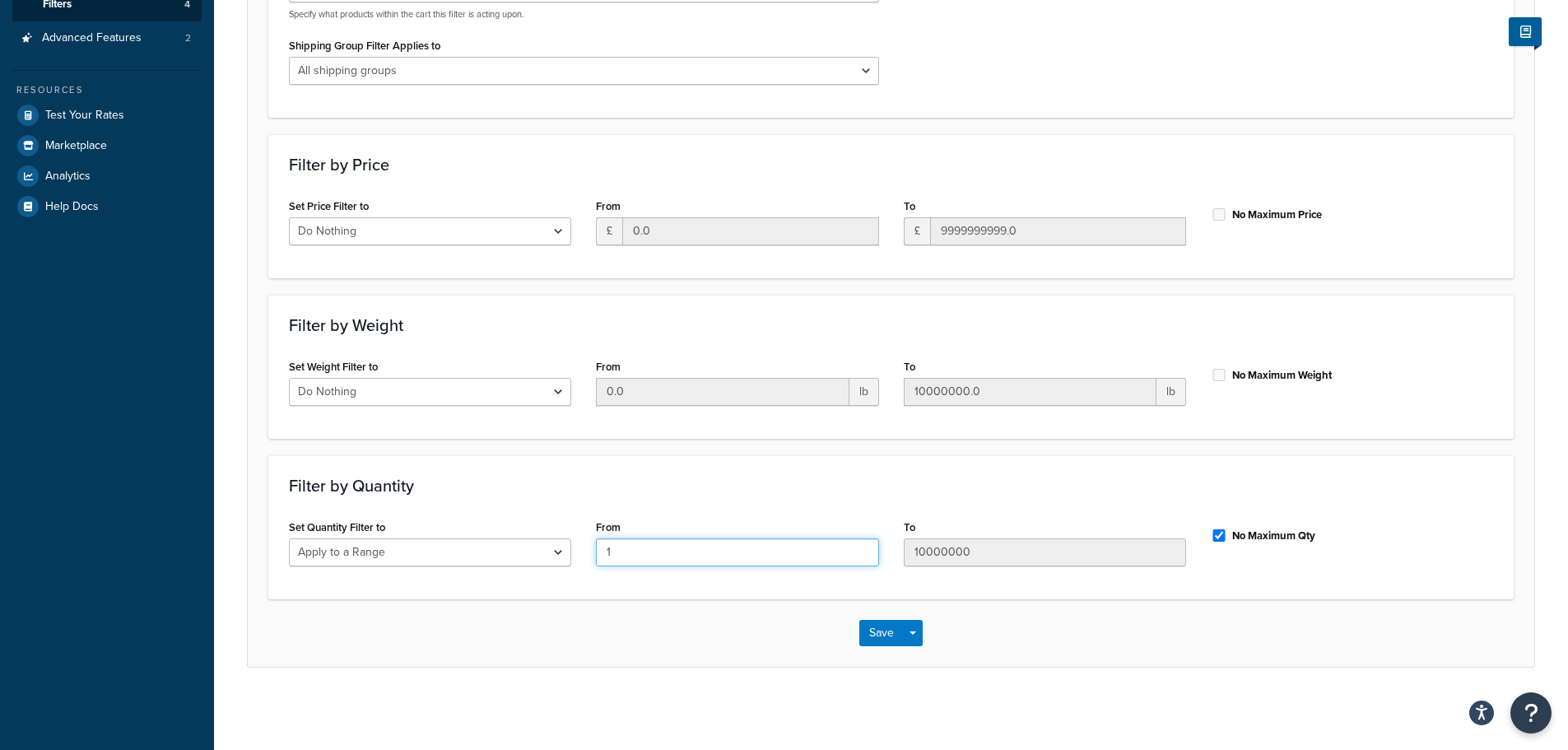
drag, startPoint x: 685, startPoint y: 556, endPoint x: 592, endPoint y: 556, distance: 93.0
click at [592, 556] on div "From 1" at bounding box center [737, 548] width 307 height 64
type input "6"
click at [884, 635] on button "Save" at bounding box center [882, 633] width 45 height 27
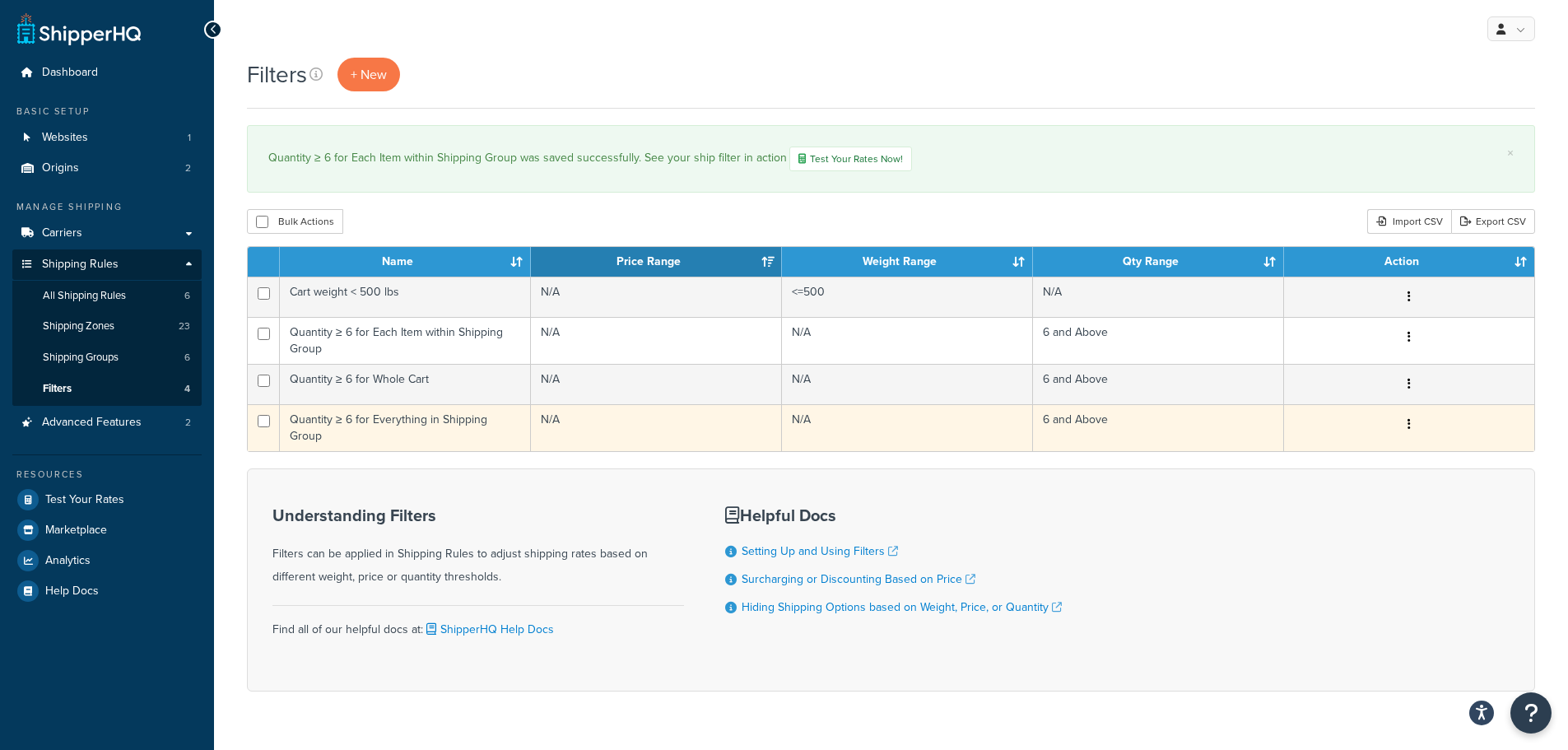
click at [382, 426] on td "Quantity ≥ 6 for Everything in Shipping Group" at bounding box center [405, 428] width 251 height 47
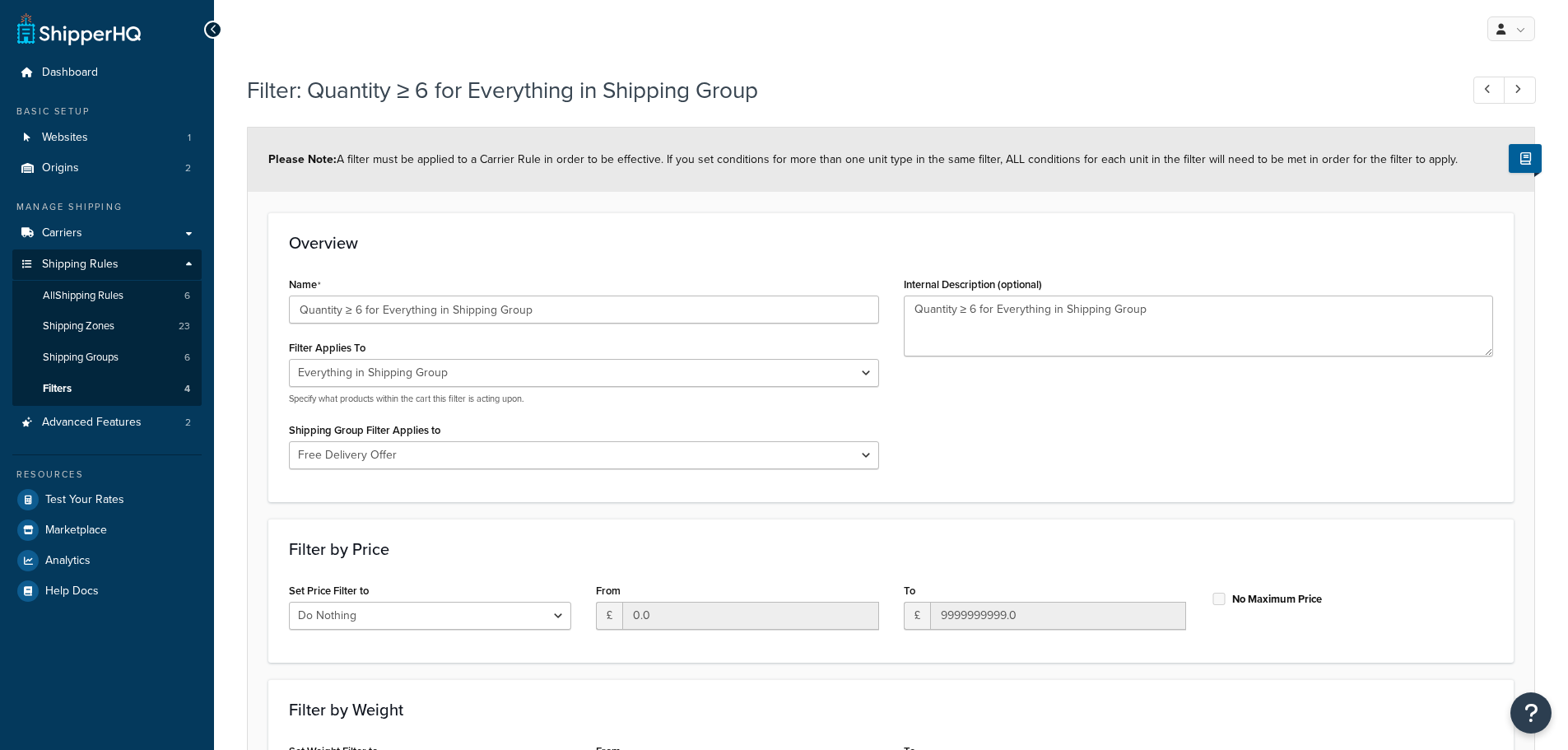
select select "SHIPPING_GROUP"
select select "273774"
select select "range"
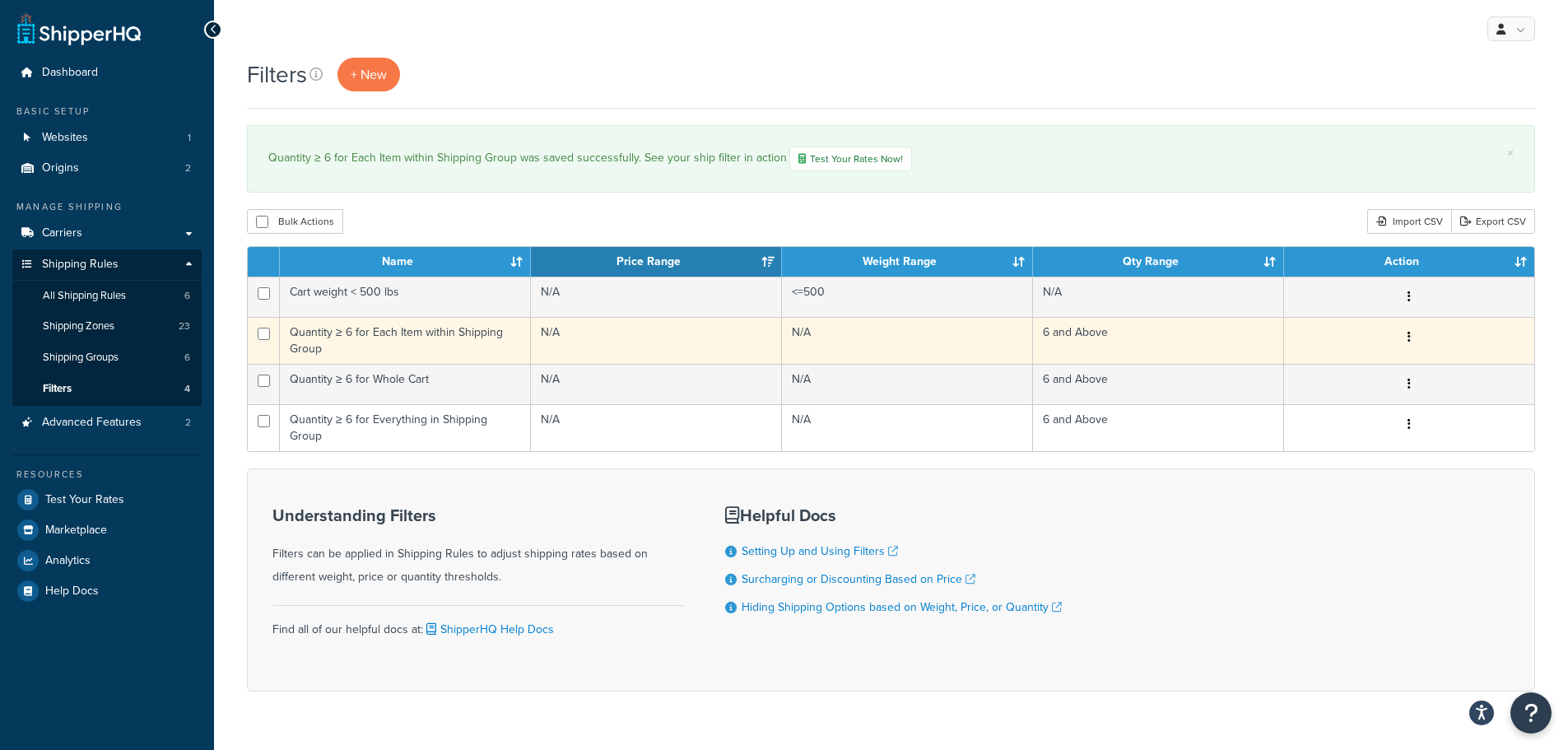
click at [398, 344] on td "Quantity ≥ 6 for Each Item within Shipping Group" at bounding box center [405, 340] width 251 height 47
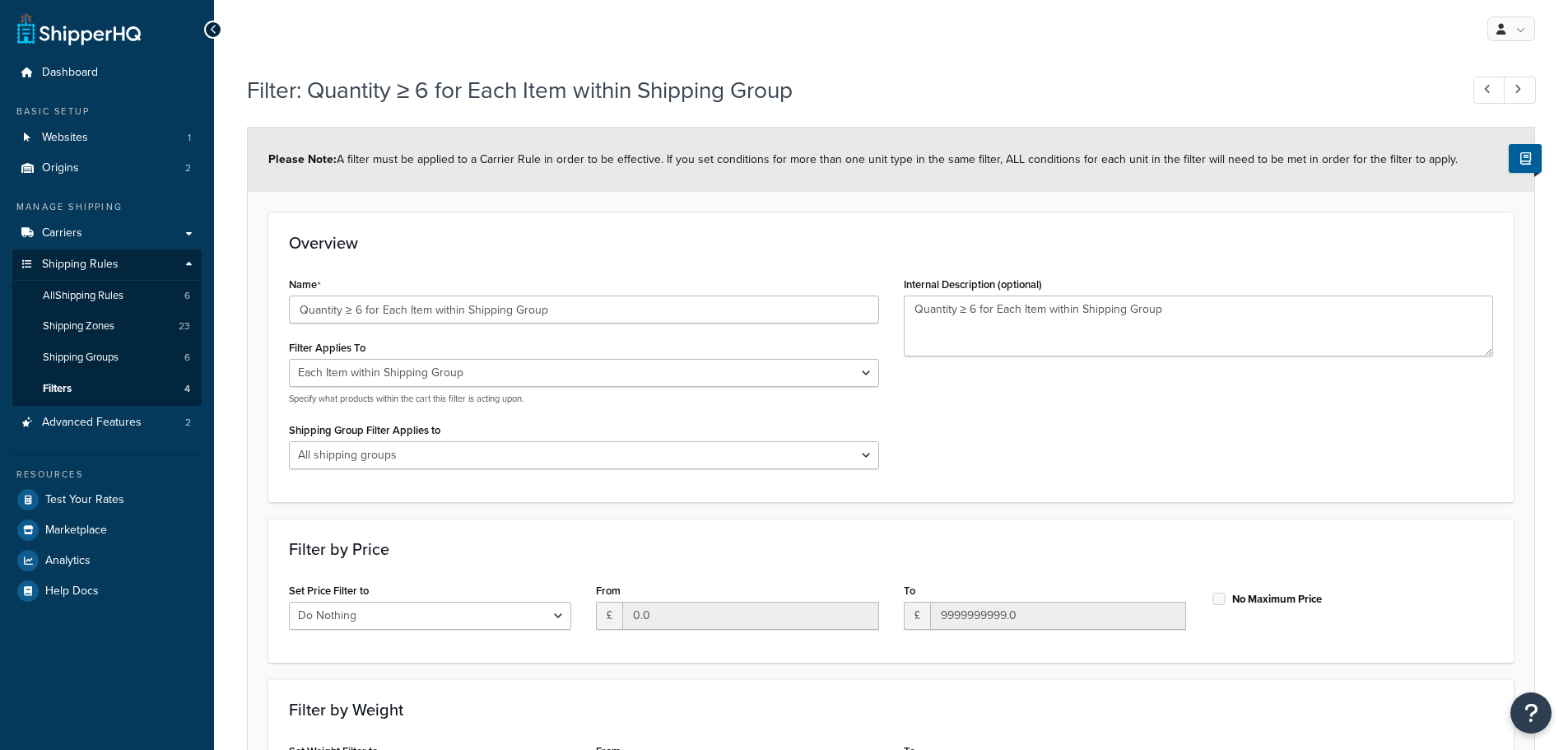
select select "ITEM"
select select "range"
